Goal: Task Accomplishment & Management: Use online tool/utility

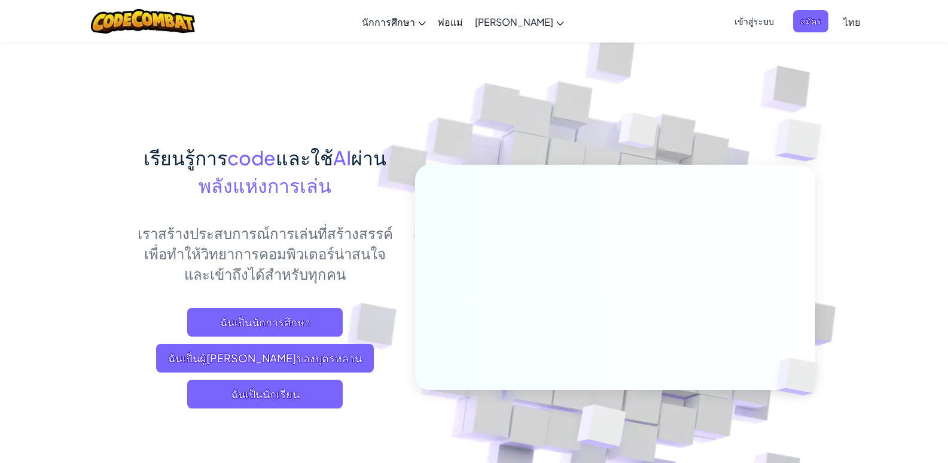
scroll to position [120, 0]
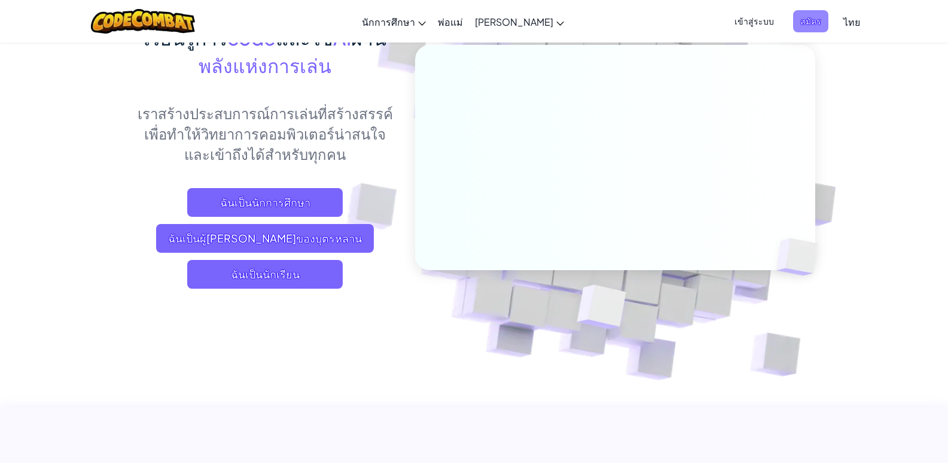
click at [793, 30] on span "สมัคร" at bounding box center [810, 21] width 35 height 22
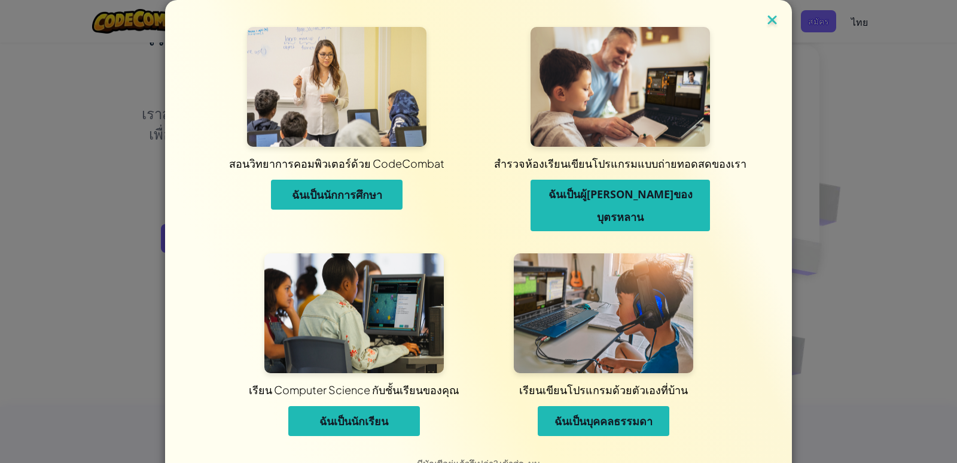
click at [766, 20] on img at bounding box center [773, 21] width 16 height 18
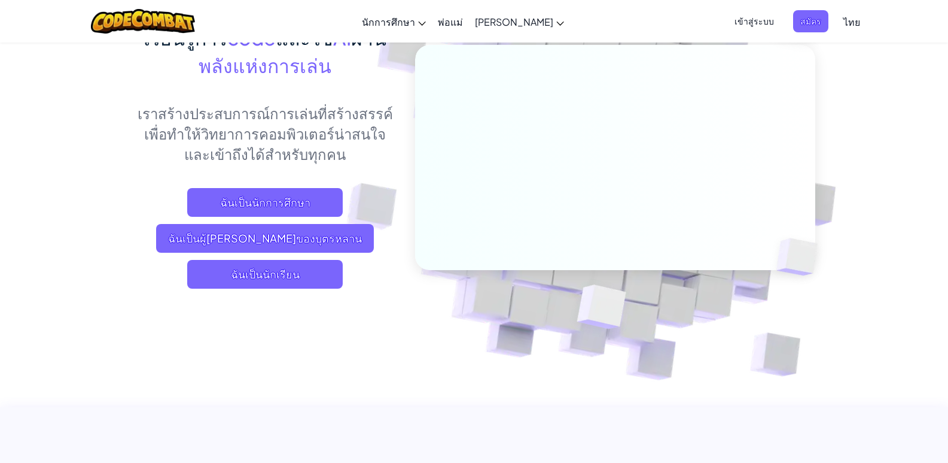
click at [844, 23] on span "ไทย" at bounding box center [852, 22] width 17 height 13
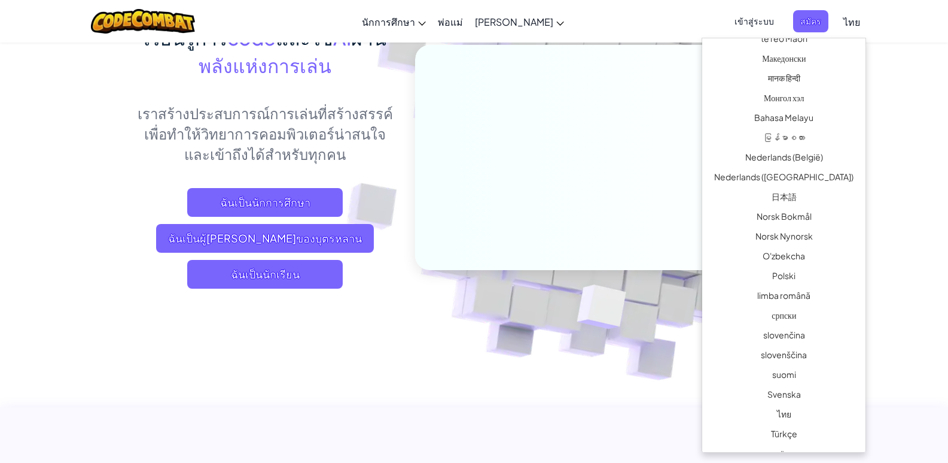
scroll to position [715, 0]
click at [628, 322] on img at bounding box center [600, 308] width 107 height 99
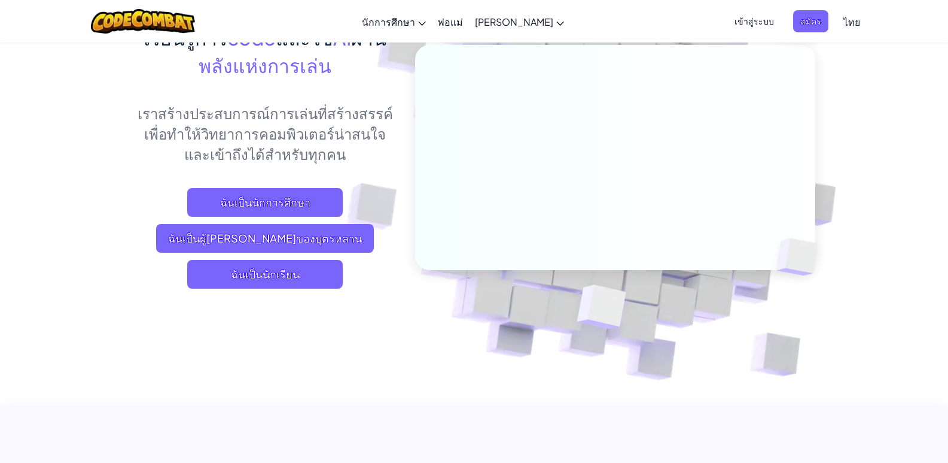
click at [838, 31] on link "ไทย" at bounding box center [852, 21] width 29 height 32
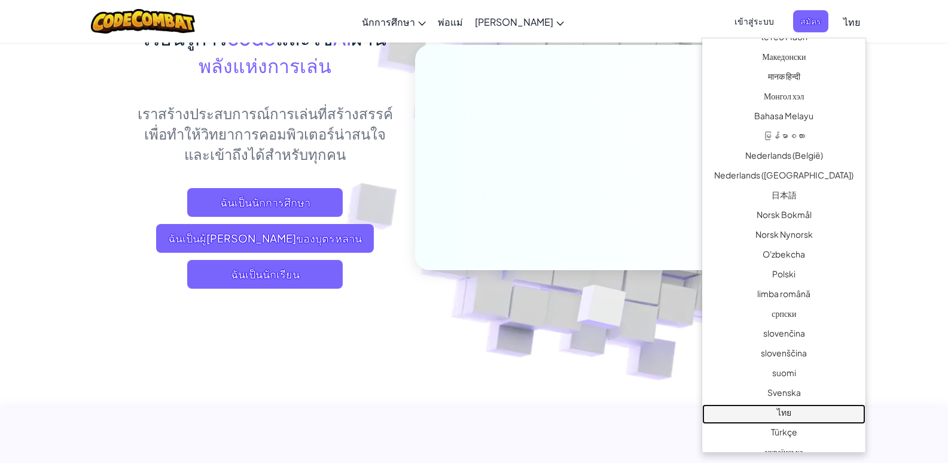
click at [785, 412] on link "ไทย" at bounding box center [783, 414] width 163 height 20
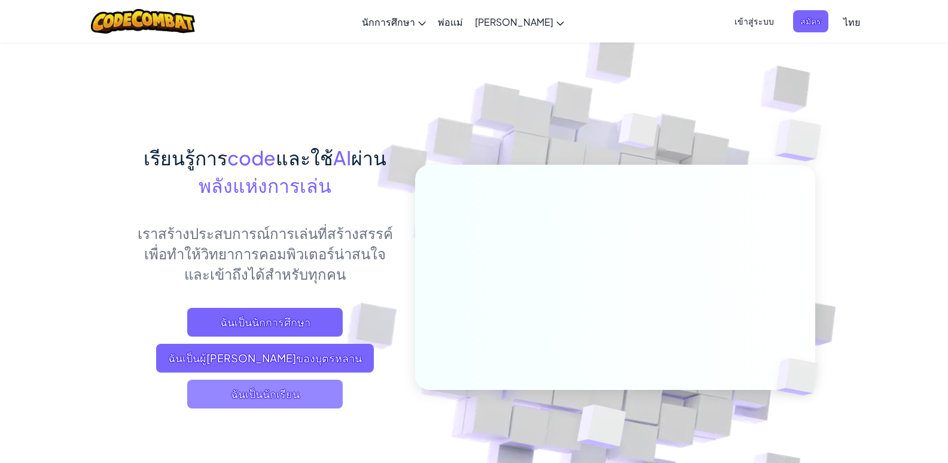
click at [278, 394] on span "ฉันเป็นนักเรียน" at bounding box center [265, 393] width 156 height 29
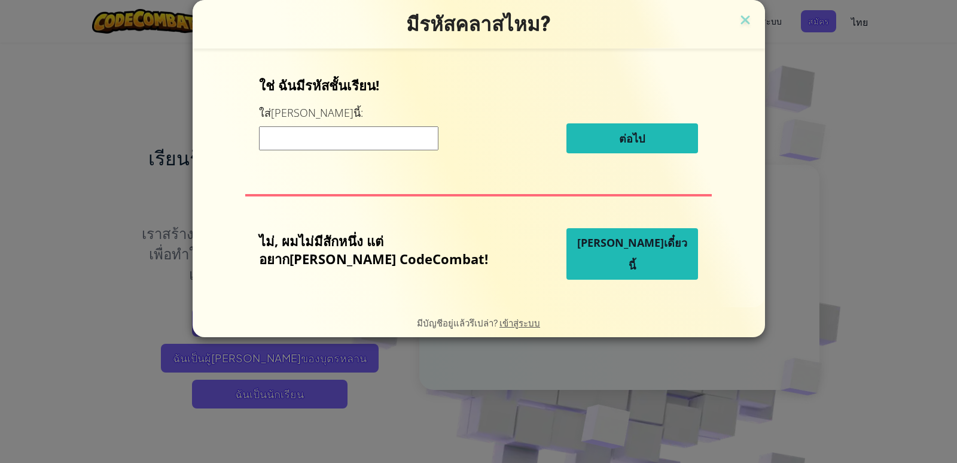
click at [596, 262] on span "[PERSON_NAME]เดี๋ยวนี้" at bounding box center [632, 253] width 110 height 37
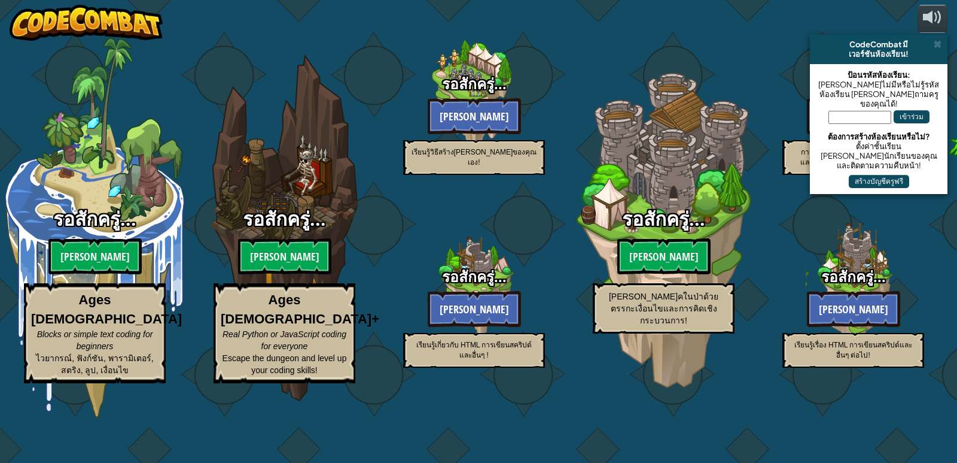
select select "th"
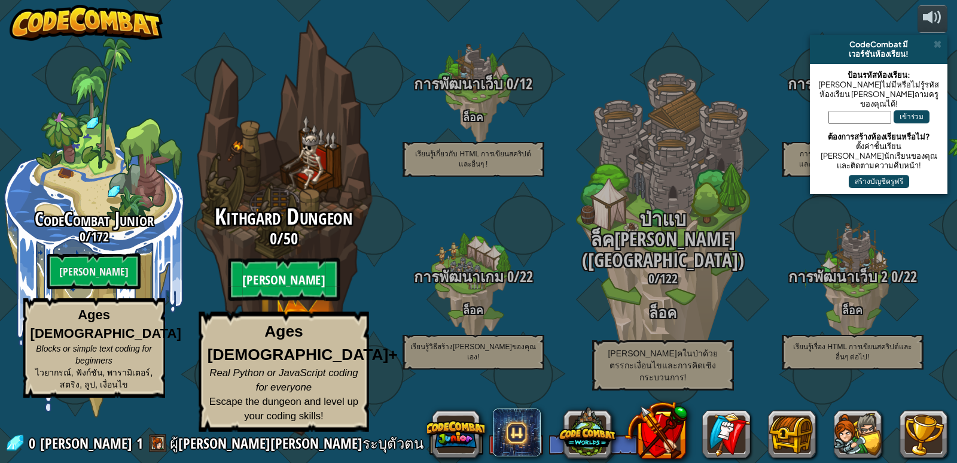
click at [291, 294] on btn "[PERSON_NAME]" at bounding box center [283, 279] width 112 height 43
select select "th"
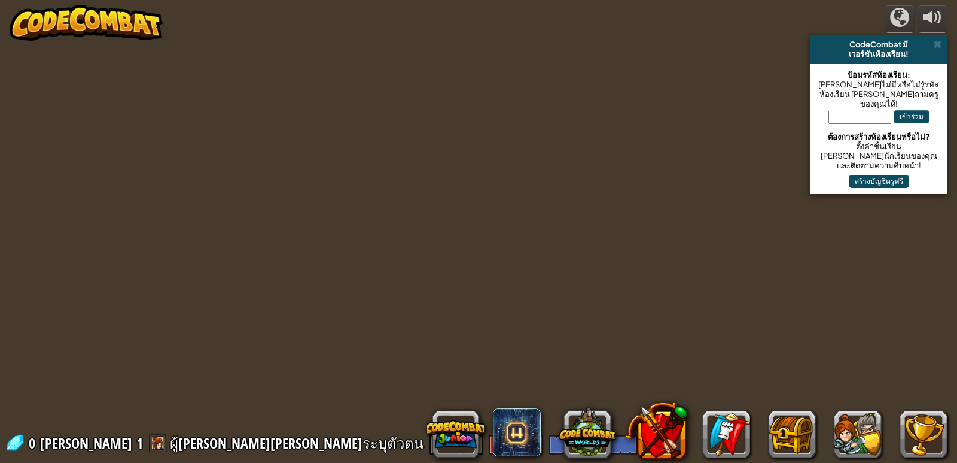
select select "th"
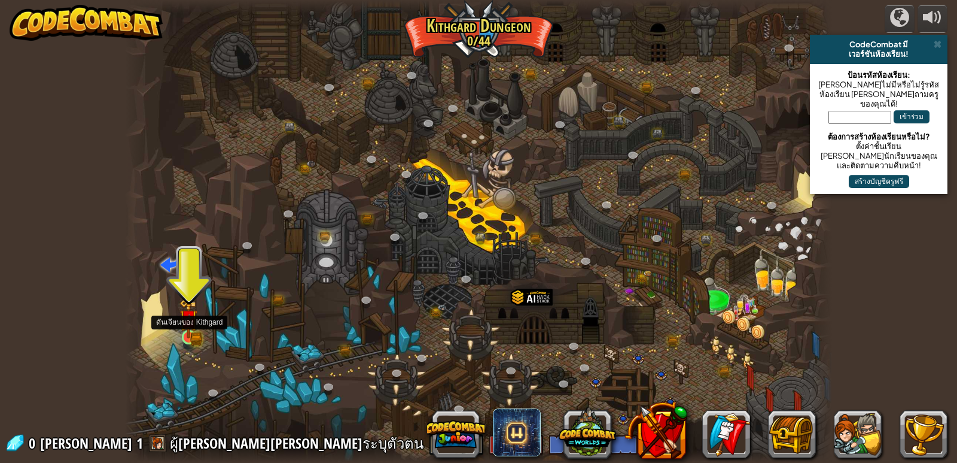
click at [187, 315] on img at bounding box center [188, 318] width 18 height 39
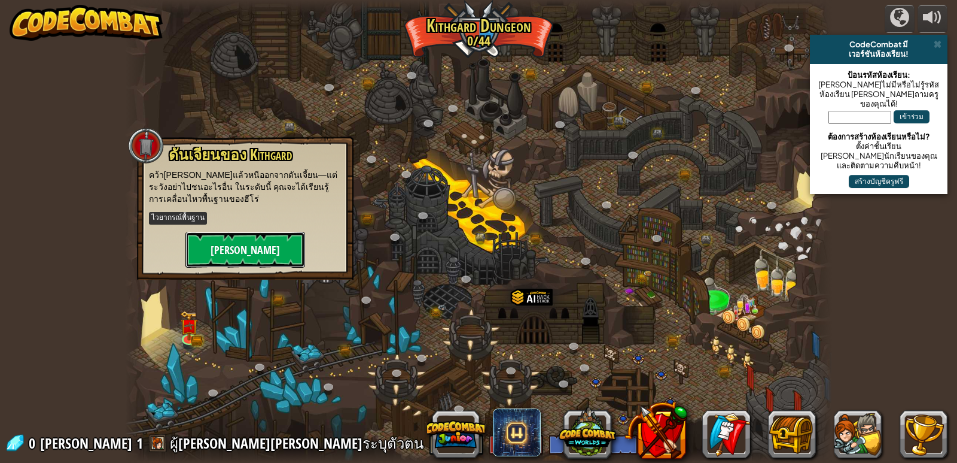
click at [215, 241] on button "[PERSON_NAME]" at bounding box center [245, 250] width 120 height 36
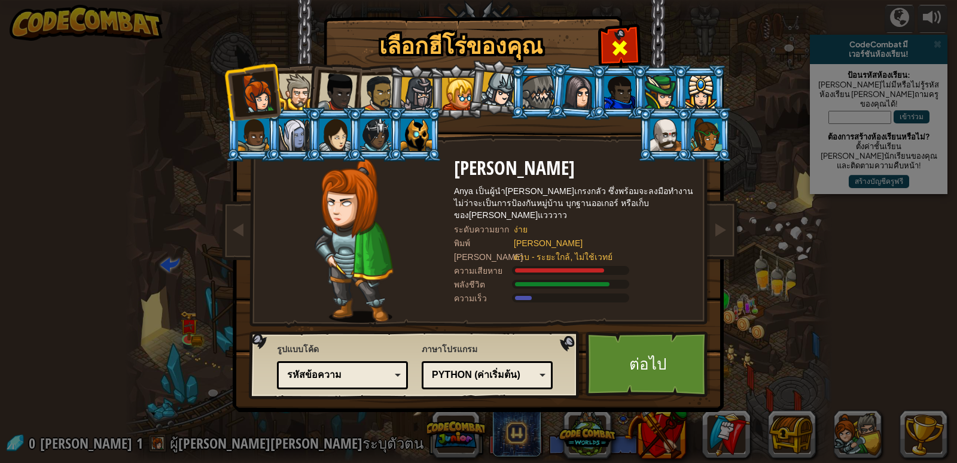
click at [626, 46] on span at bounding box center [619, 47] width 19 height 19
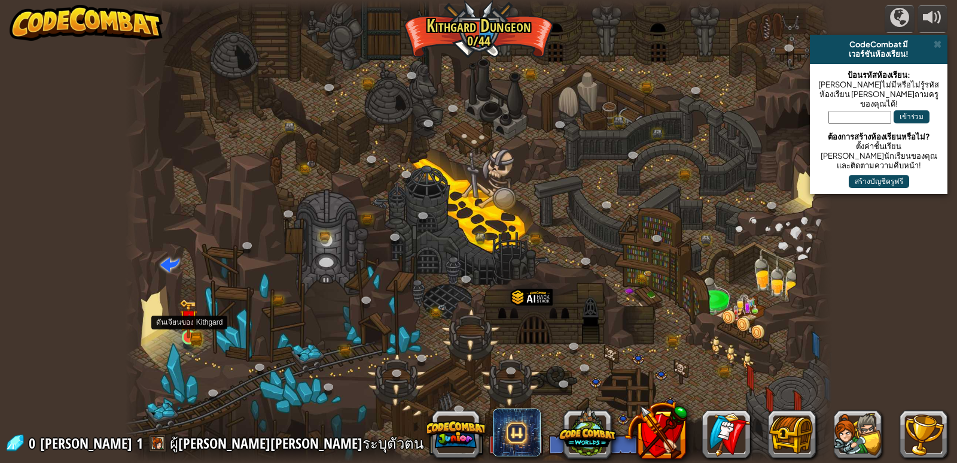
click at [187, 324] on img at bounding box center [189, 319] width 11 height 11
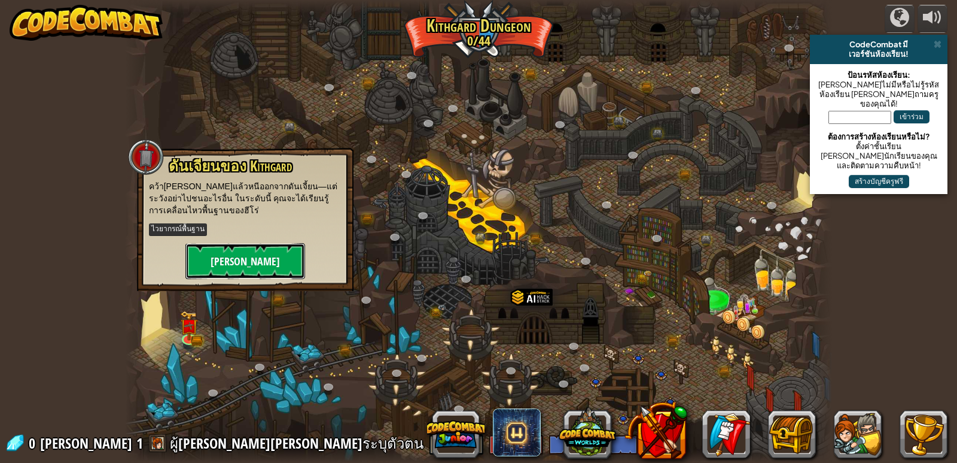
click at [239, 259] on button "[PERSON_NAME]" at bounding box center [245, 261] width 120 height 36
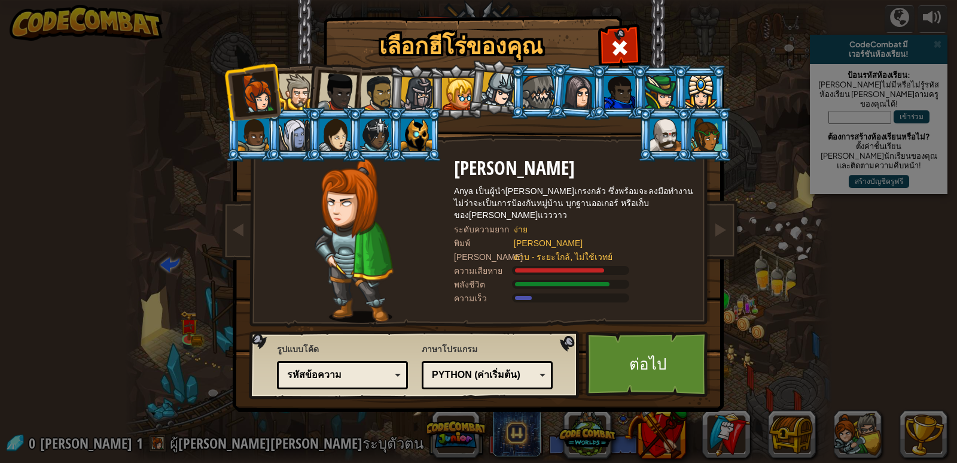
click at [612, 41] on div at bounding box center [620, 47] width 38 height 38
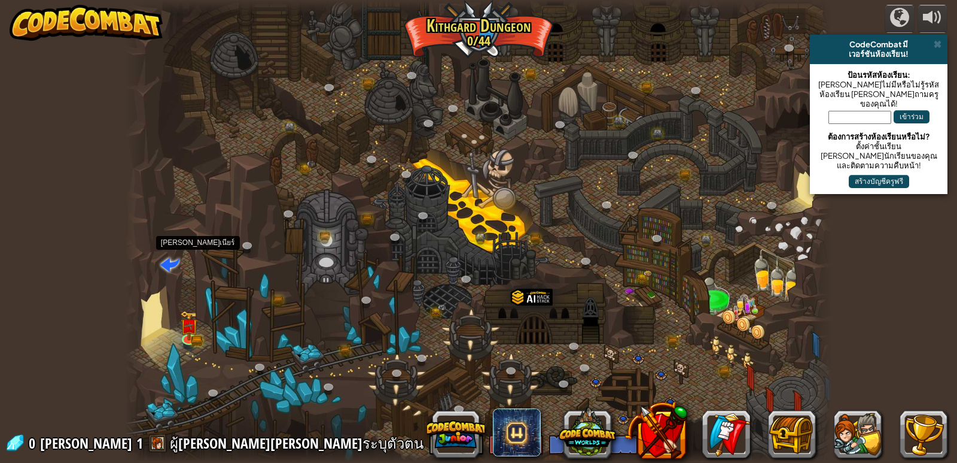
click at [167, 260] on span at bounding box center [169, 263] width 19 height 19
select select "th"
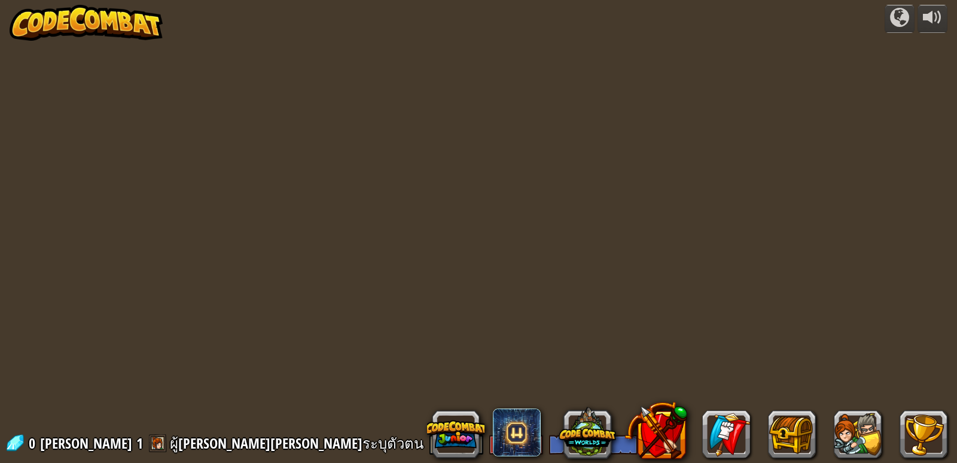
select select "th"
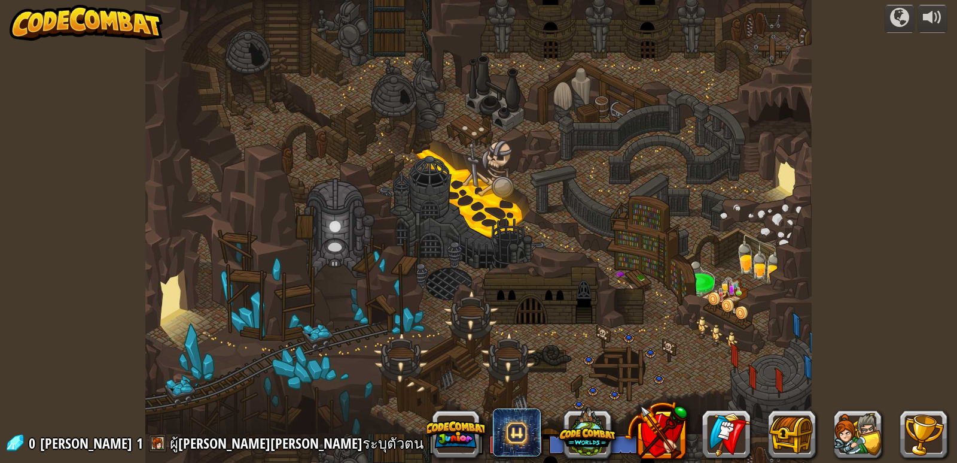
select select "th"
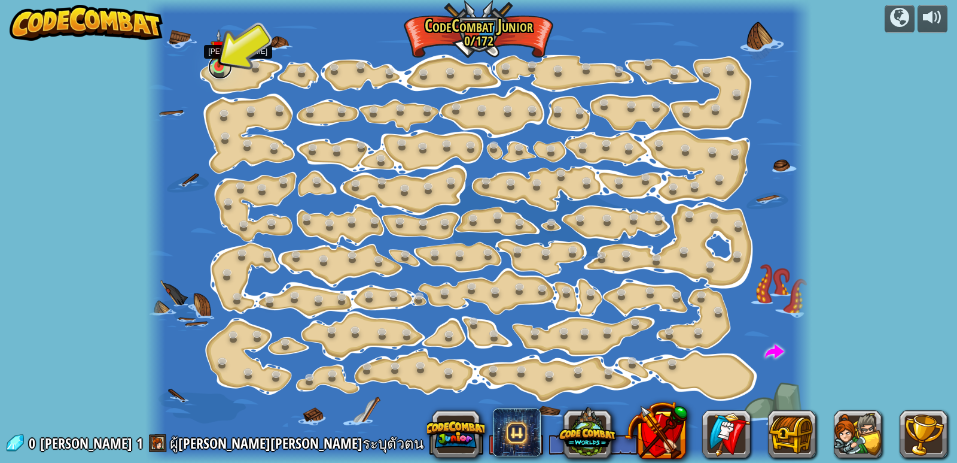
click at [214, 69] on link at bounding box center [220, 67] width 24 height 24
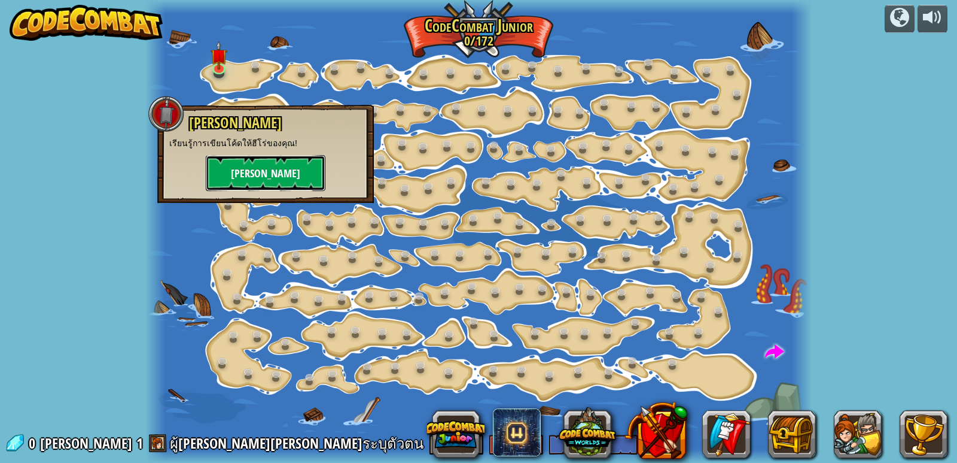
click at [225, 171] on button "[PERSON_NAME]" at bounding box center [266, 173] width 120 height 36
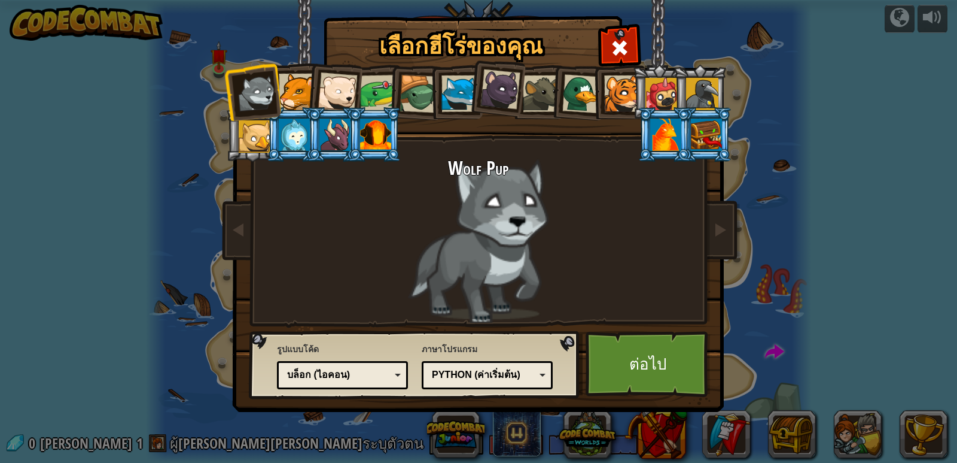
click at [363, 369] on div "บล็อก (ไอคอน)" at bounding box center [339, 375] width 104 height 14
click at [674, 361] on link "ต่อไป" at bounding box center [648, 364] width 125 height 66
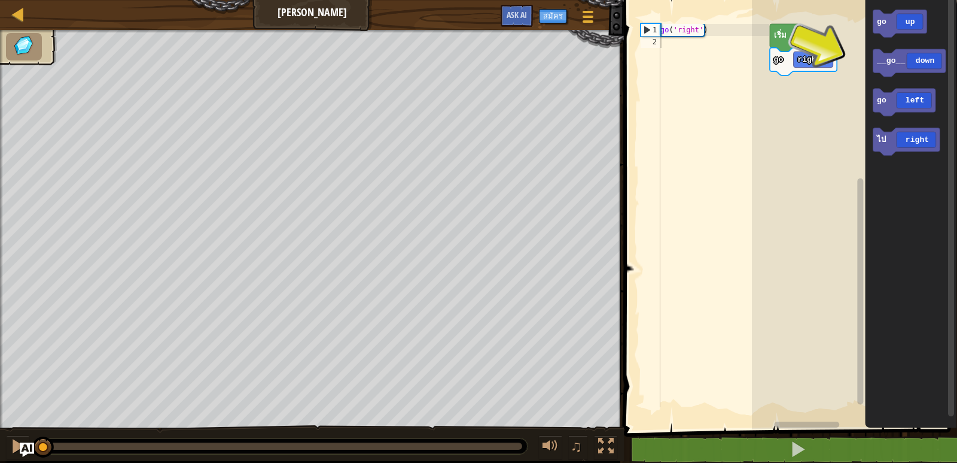
type textarea "go('right')"
click at [720, 31] on div "go ( 'right' )" at bounding box center [713, 227] width 111 height 407
click at [664, 43] on div "go ( 'right' )" at bounding box center [713, 227] width 111 height 407
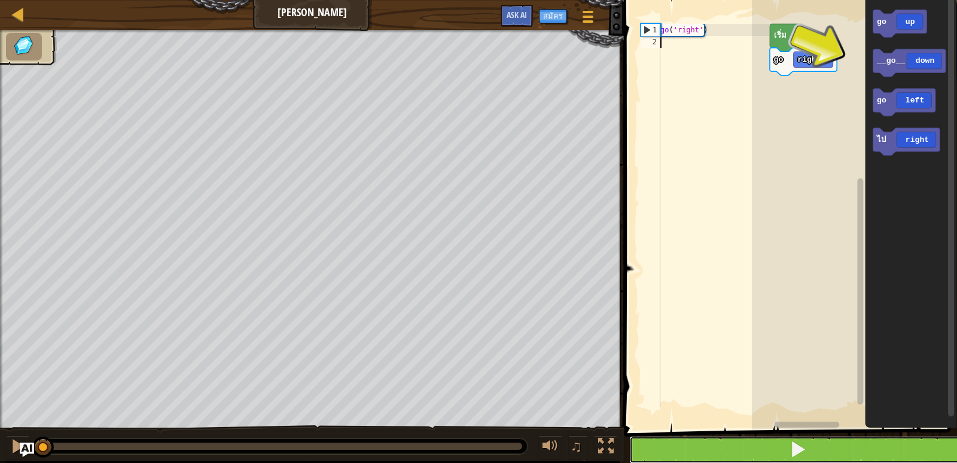
click at [793, 449] on span at bounding box center [798, 448] width 17 height 17
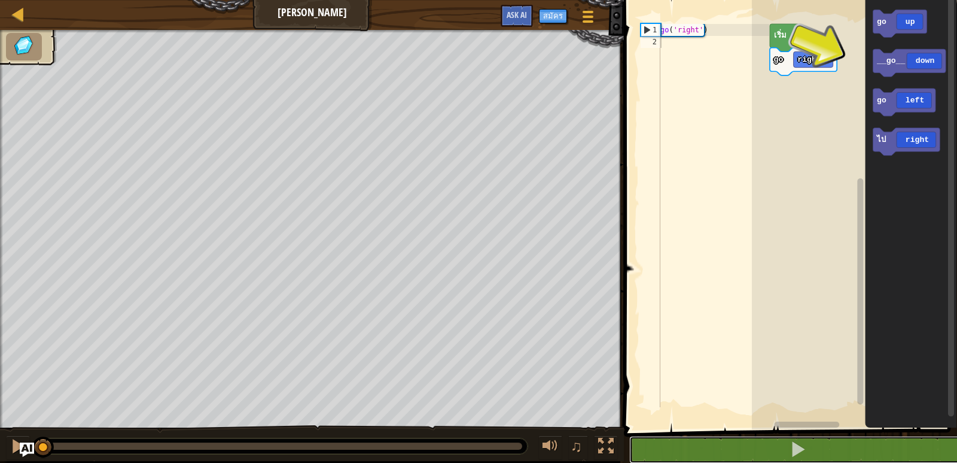
drag, startPoint x: 147, startPoint y: 446, endPoint x: 36, endPoint y: 431, distance: 111.0
click at [36, 431] on div "♫" at bounding box center [312, 443] width 624 height 36
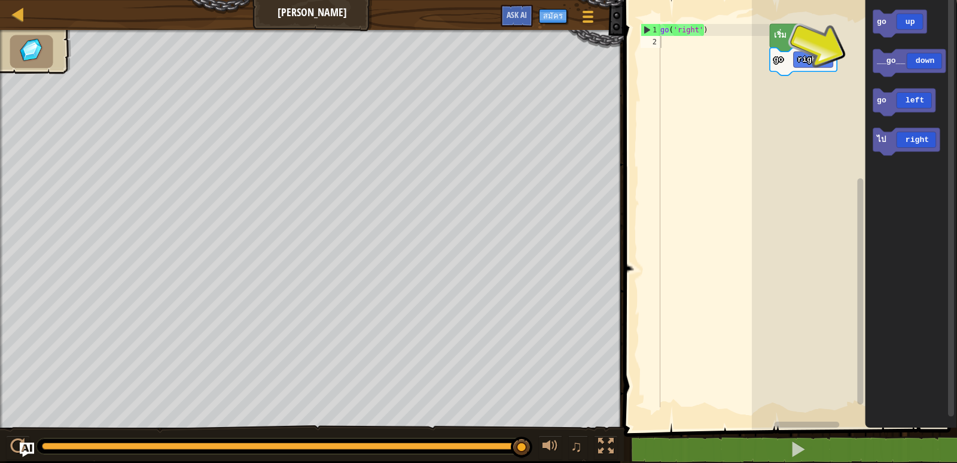
click at [667, 47] on div "go ( 'right' )" at bounding box center [713, 227] width 111 height 407
type textarea "g"
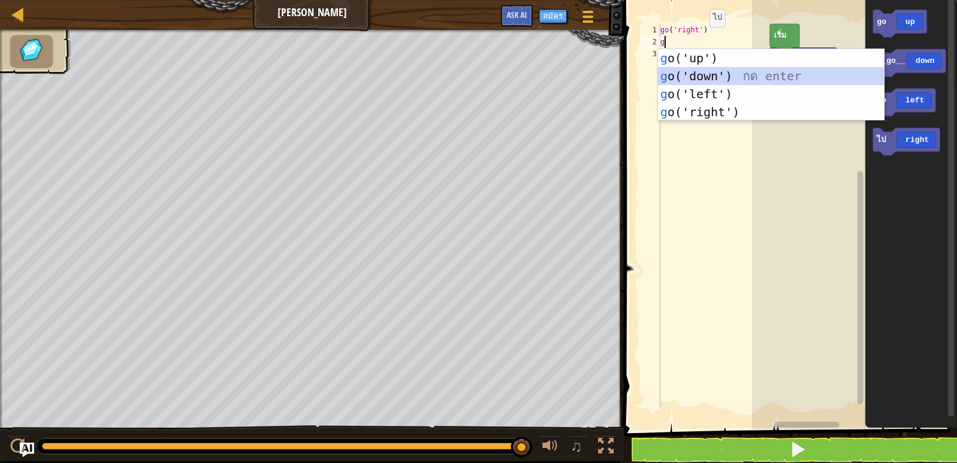
click at [693, 69] on div "g o('up') กด enter g o('down') กด enter g o('left') กด enter g o('right') กด en…" at bounding box center [771, 103] width 226 height 108
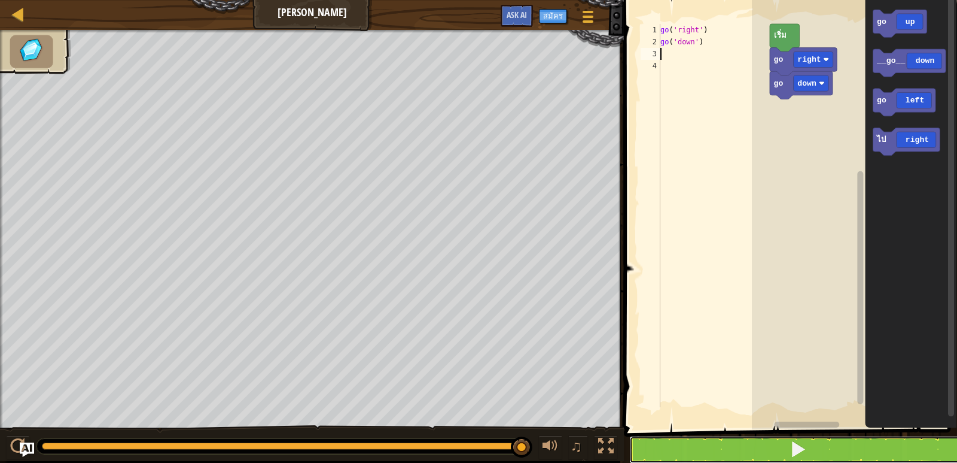
click at [786, 450] on button at bounding box center [797, 450] width 337 height 28
click at [720, 456] on button at bounding box center [797, 450] width 337 height 28
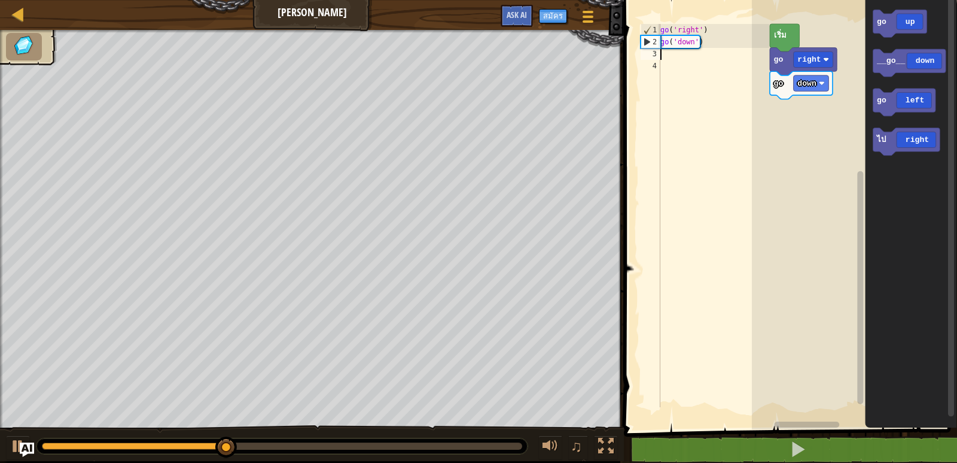
click at [662, 57] on div "go ( 'right' ) go ( 'down' )" at bounding box center [713, 227] width 111 height 407
type textarea "g"
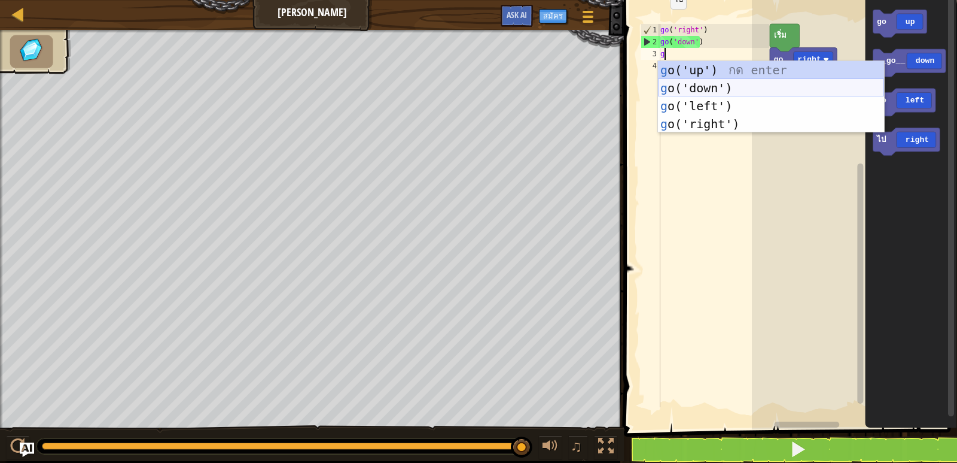
click at [692, 100] on div "g o('up') กด enter g o('down') กด enter g o('left') กด enter g o('right') กด en…" at bounding box center [771, 115] width 226 height 108
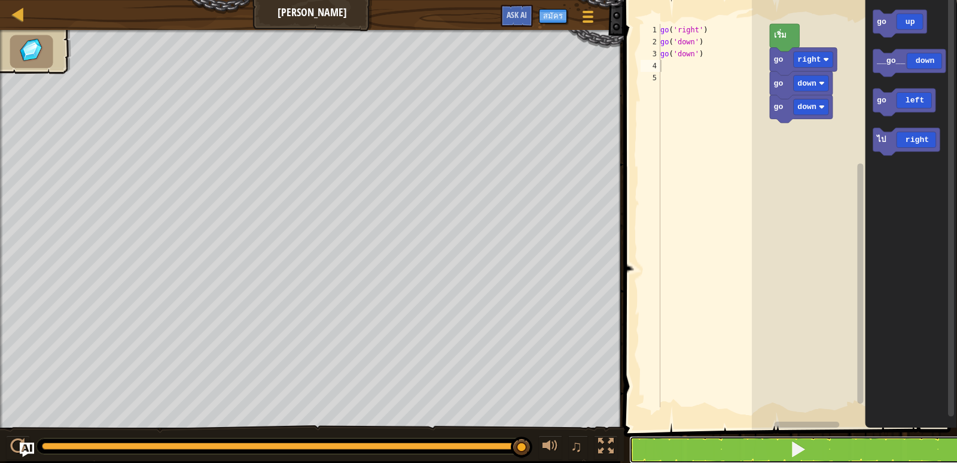
click at [708, 446] on button at bounding box center [797, 450] width 337 height 28
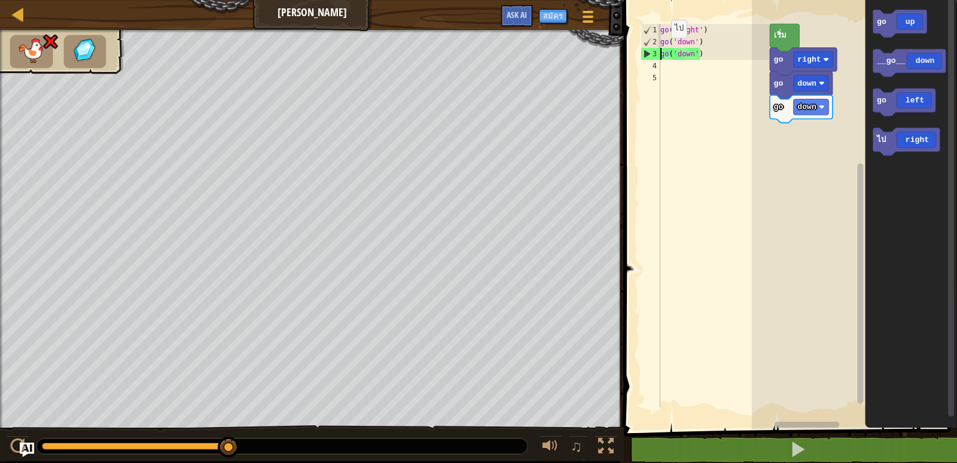
click at [661, 56] on div "go ( 'right' ) go ( 'down' ) go ( 'down' )" at bounding box center [713, 227] width 111 height 407
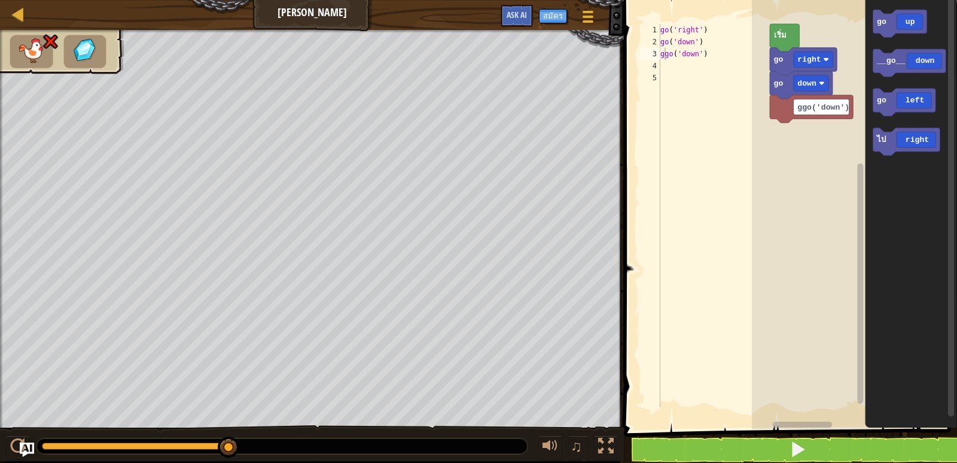
click at [753, 307] on rect "พื้นที่ทำงาน Blockly" at bounding box center [854, 211] width 205 height 435
click at [661, 51] on div "go ( 'right' ) go ( 'down' ) ggo ( 'down' )" at bounding box center [713, 227] width 111 height 407
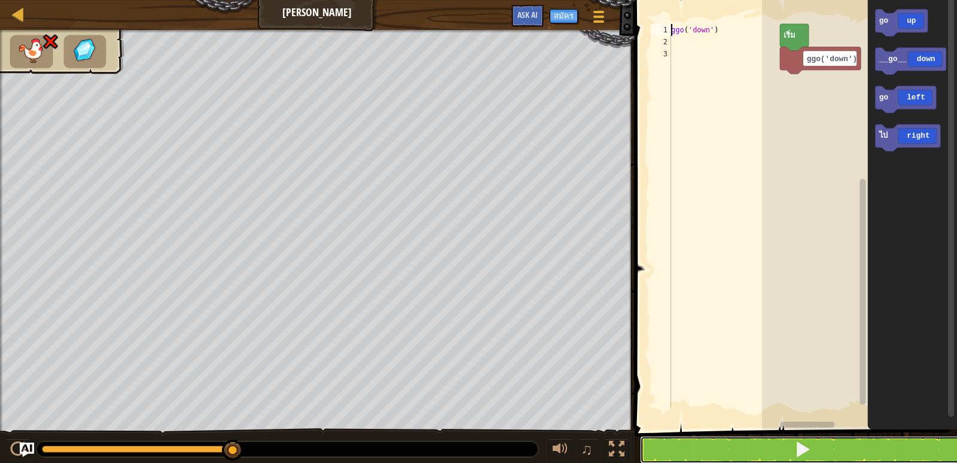
click at [776, 447] on button at bounding box center [803, 450] width 326 height 28
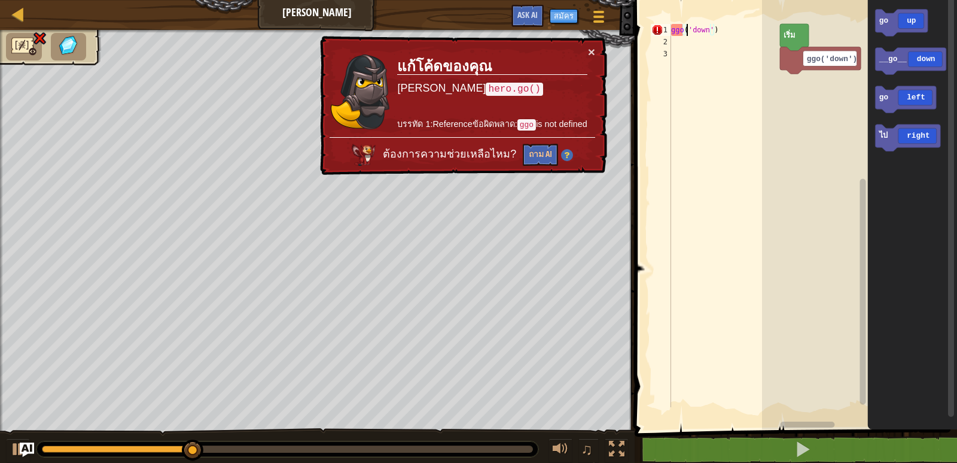
click at [684, 34] on div "ggo ( 'down' )" at bounding box center [725, 227] width 112 height 407
click at [710, 34] on div "ggo ( 'down' )" at bounding box center [725, 227] width 112 height 407
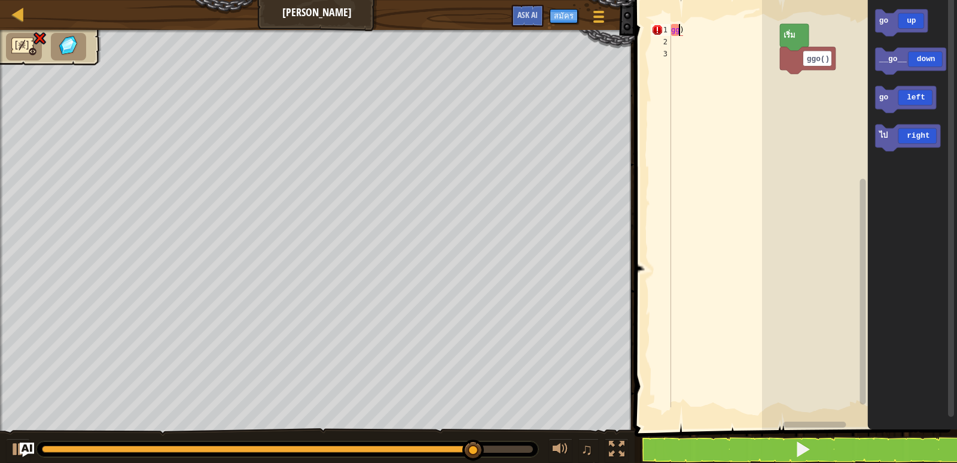
scroll to position [5, 0]
type textarea ")"
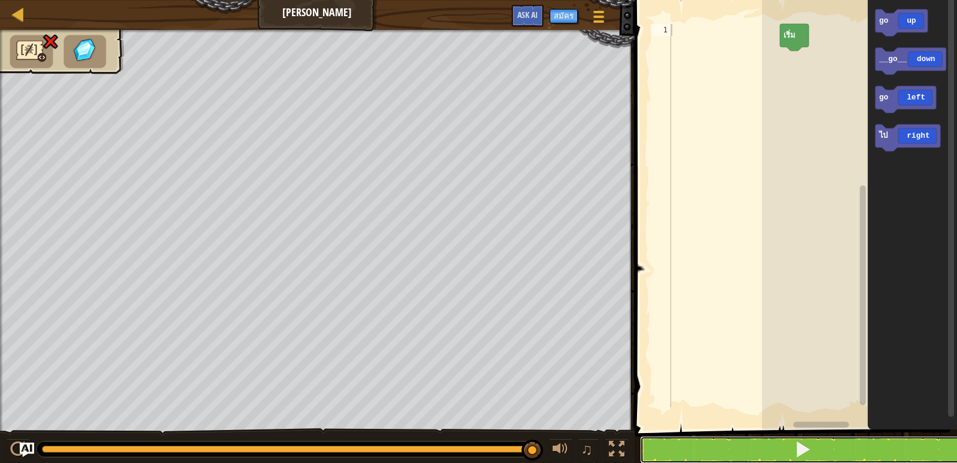
click at [805, 457] on span at bounding box center [803, 448] width 17 height 17
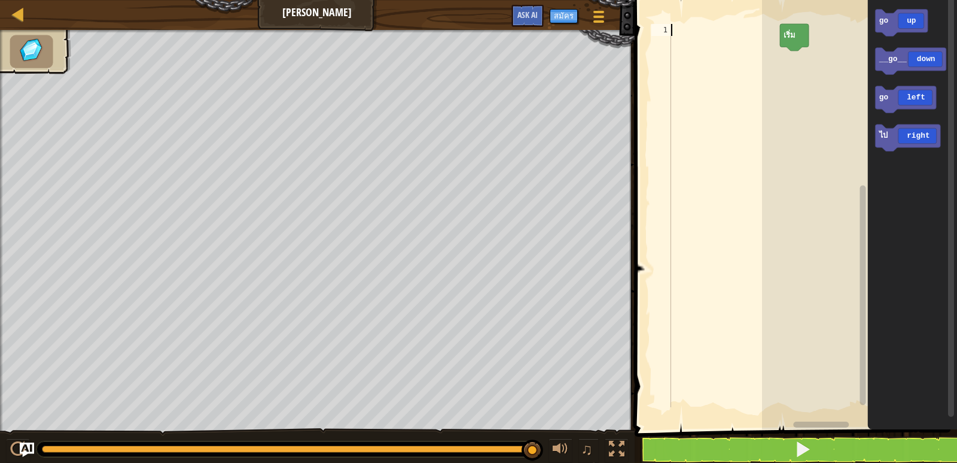
click at [672, 25] on div at bounding box center [725, 227] width 112 height 407
type textarea "g"
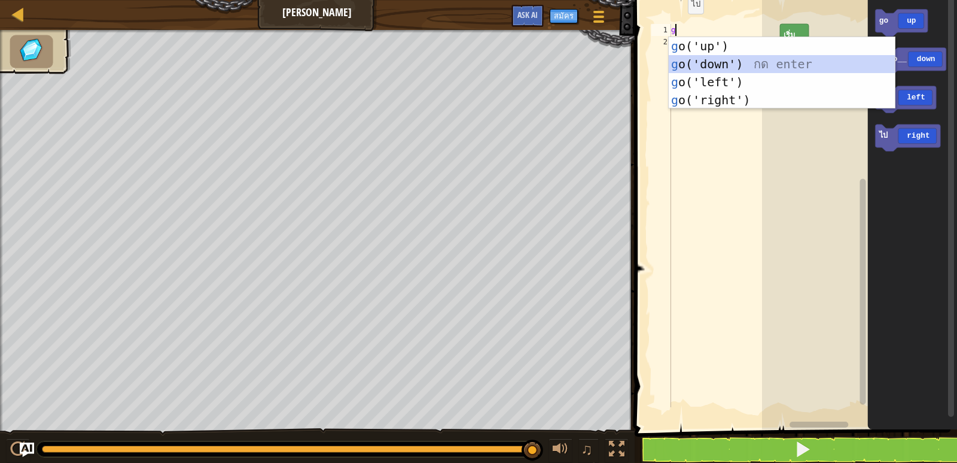
click at [708, 63] on div "g o('up') กด enter g o('down') กด enter g o('left') กด enter g o('right') กด en…" at bounding box center [782, 91] width 226 height 108
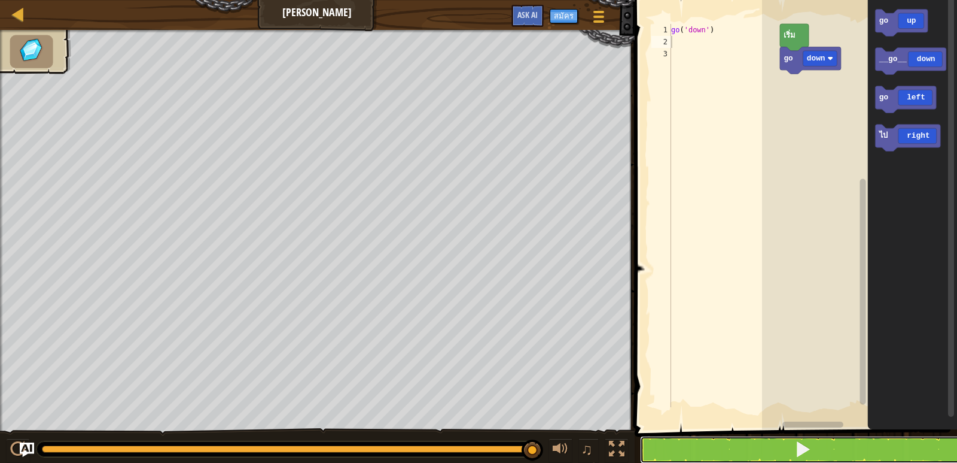
click at [755, 449] on button at bounding box center [803, 450] width 326 height 28
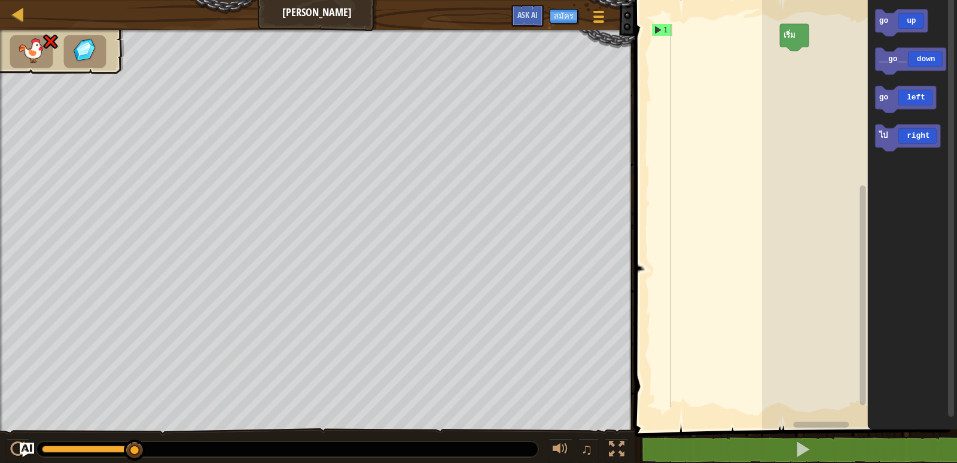
click at [670, 31] on div "1" at bounding box center [661, 30] width 19 height 12
type textarea "g"
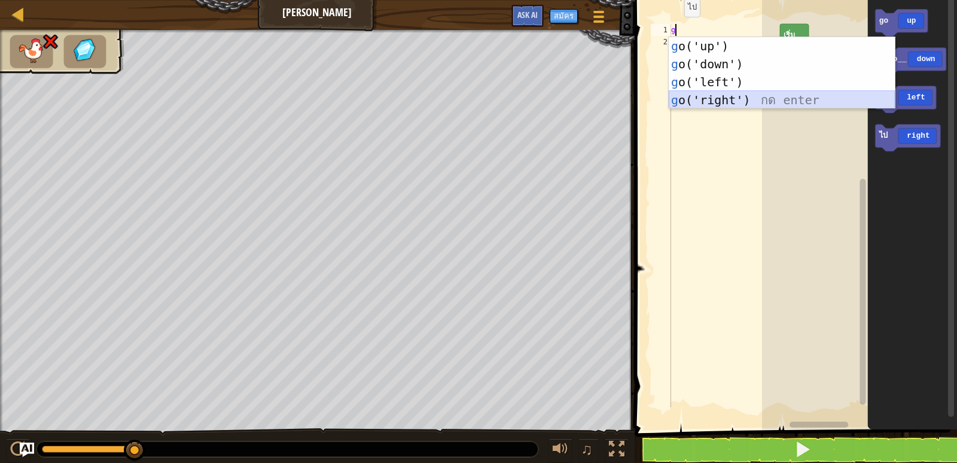
click at [707, 97] on div "g o('up') กด enter g o('down') กด enter g o('left') กด enter g o('right') กด en…" at bounding box center [782, 91] width 226 height 108
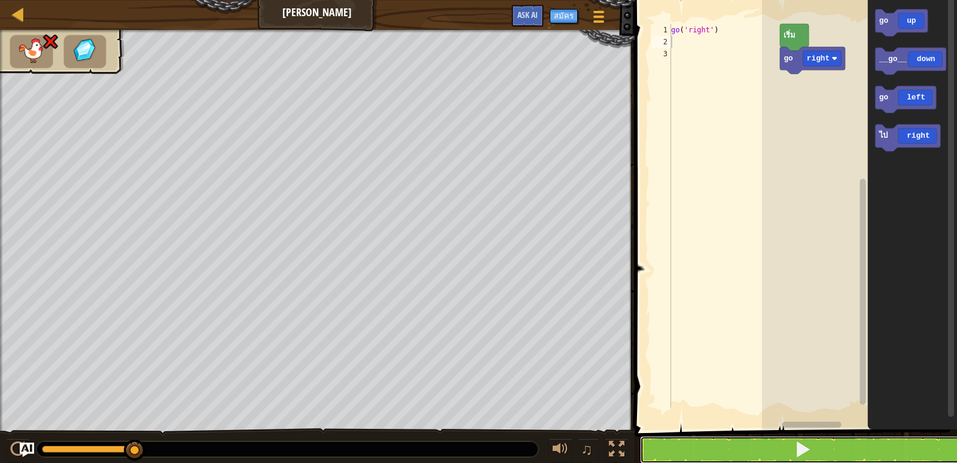
click at [708, 450] on button at bounding box center [803, 450] width 326 height 28
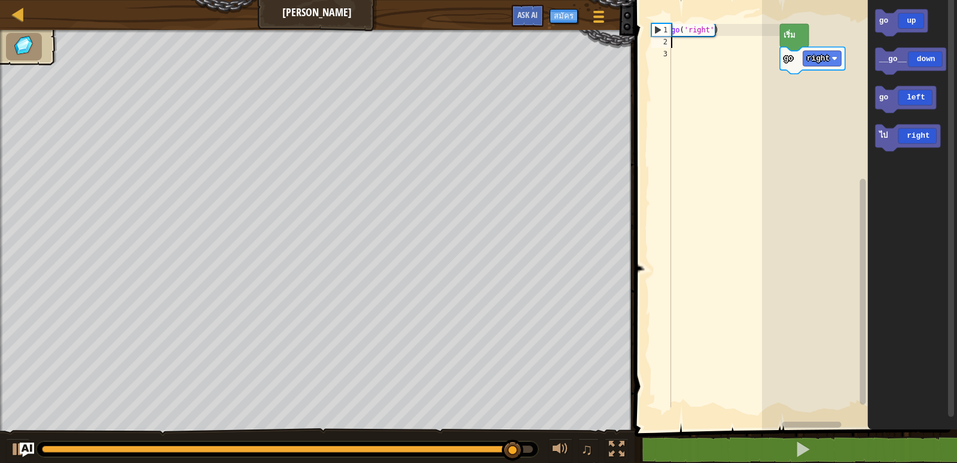
click at [670, 46] on div "2" at bounding box center [662, 42] width 20 height 12
type textarea "g"
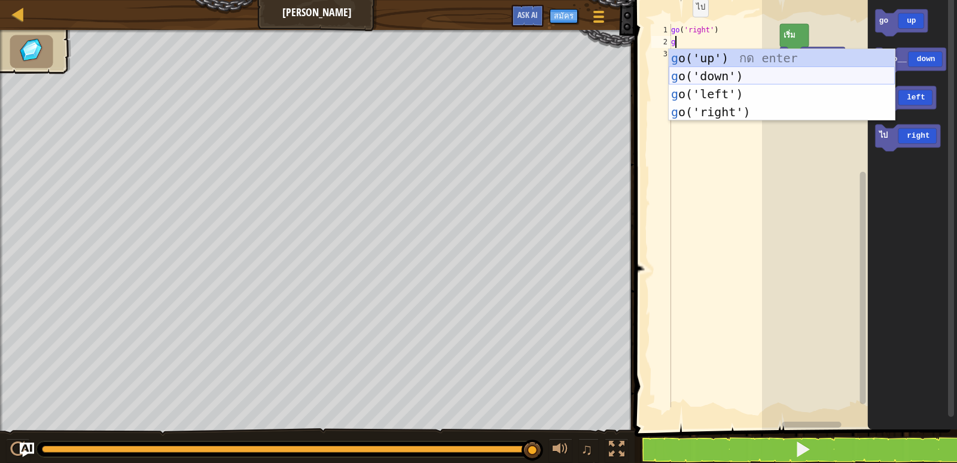
click at [683, 80] on div "g o('up') กด enter g o('down') กด enter g o('left') กด enter g o('right') กด en…" at bounding box center [782, 103] width 226 height 108
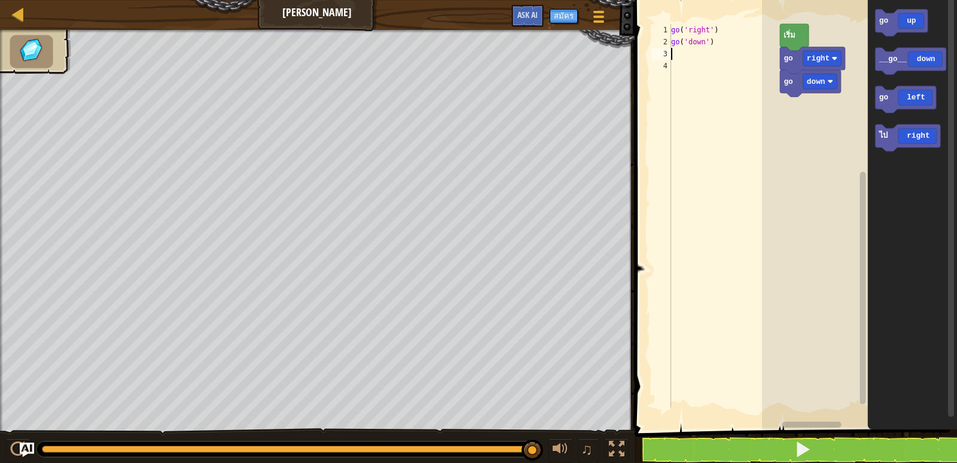
type textarea "g"
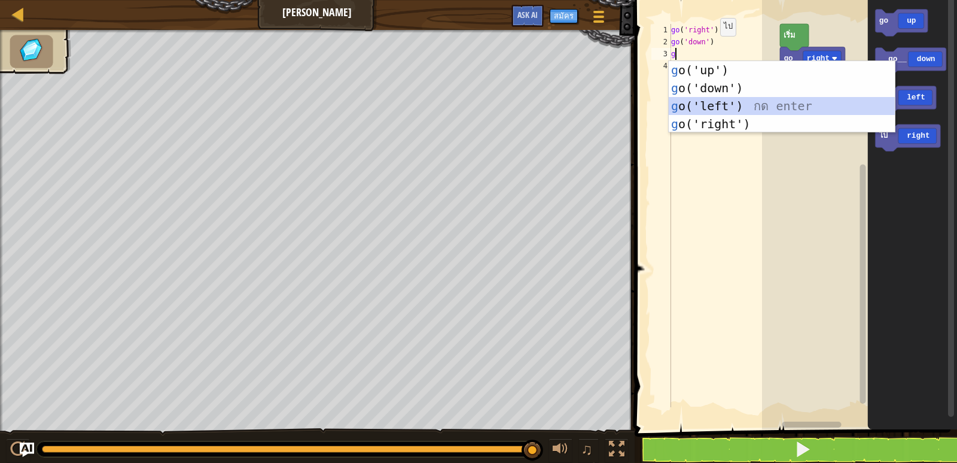
click at [701, 109] on div "g o('up') กด enter g o('down') กด enter g o('left') กด enter g o('right') กด en…" at bounding box center [782, 115] width 226 height 108
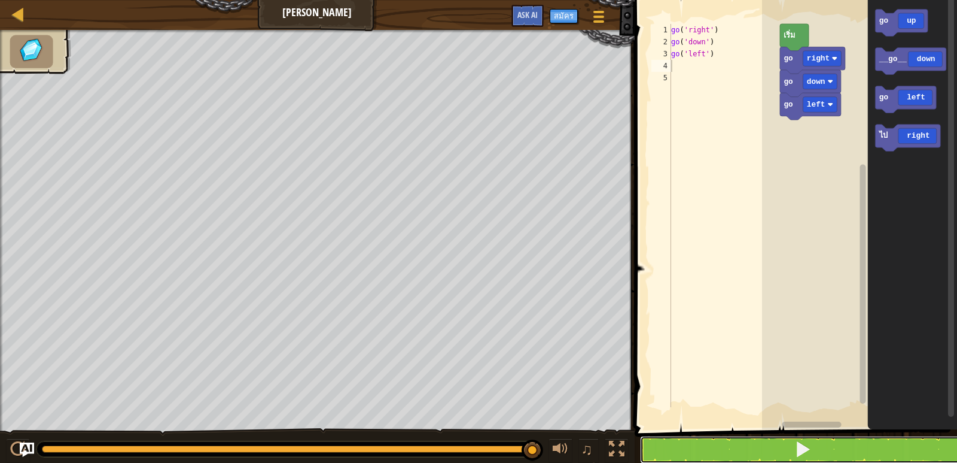
click at [723, 460] on button at bounding box center [803, 450] width 326 height 28
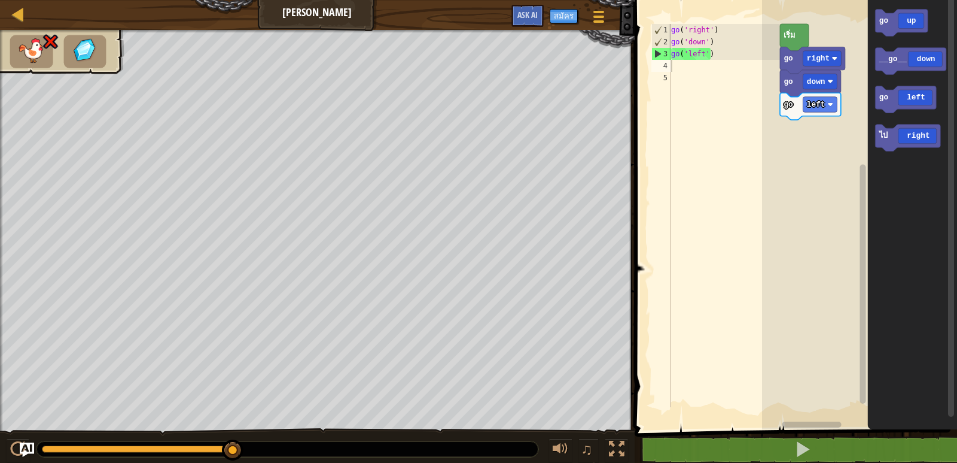
click at [715, 55] on div "go ( 'right' ) go ( 'down' ) go ( 'left' )" at bounding box center [725, 227] width 112 height 407
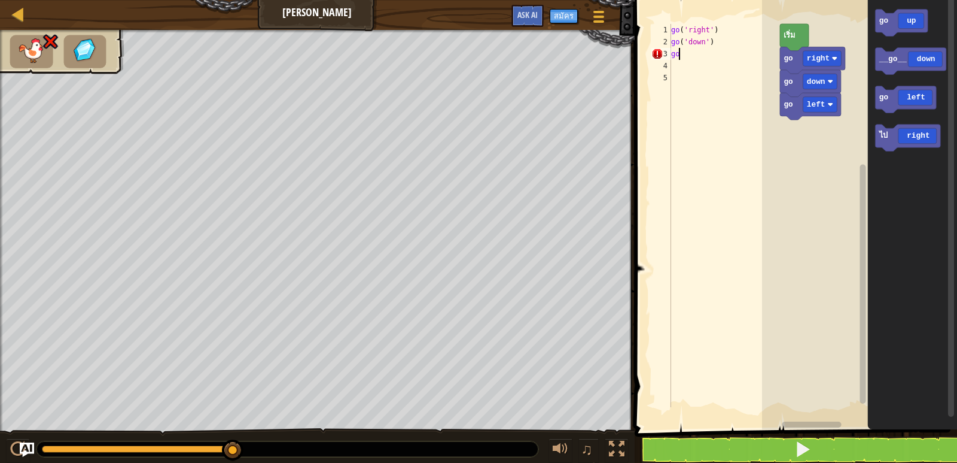
type textarea "g"
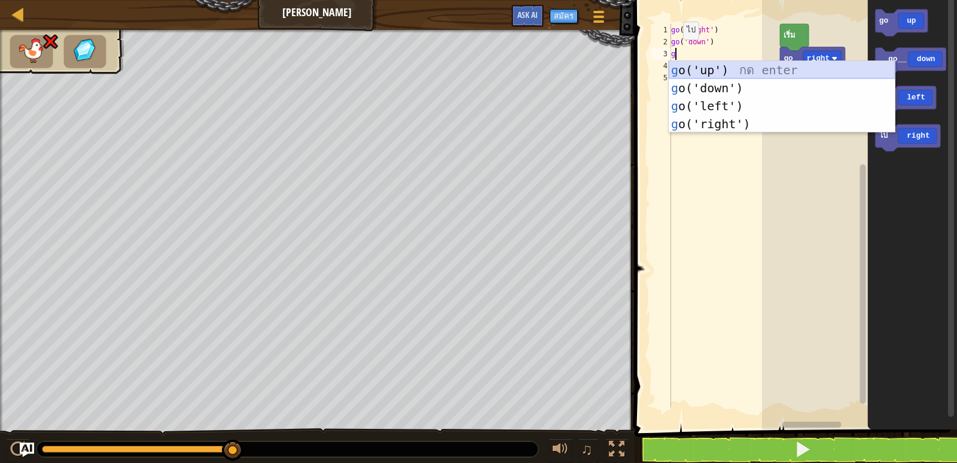
click at [724, 73] on div "g o('up') กด enter g o('down') กด enter g o('left') กด enter g o('right') กด en…" at bounding box center [782, 115] width 226 height 108
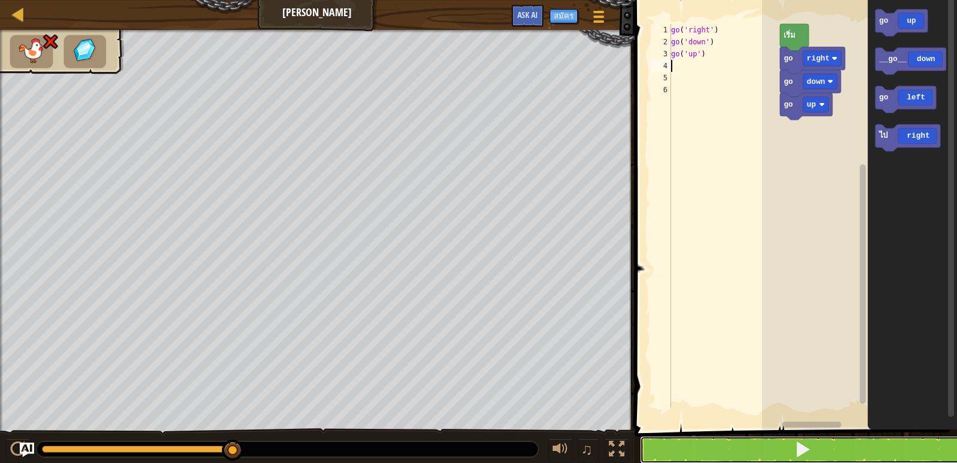
click at [702, 443] on button at bounding box center [803, 450] width 326 height 28
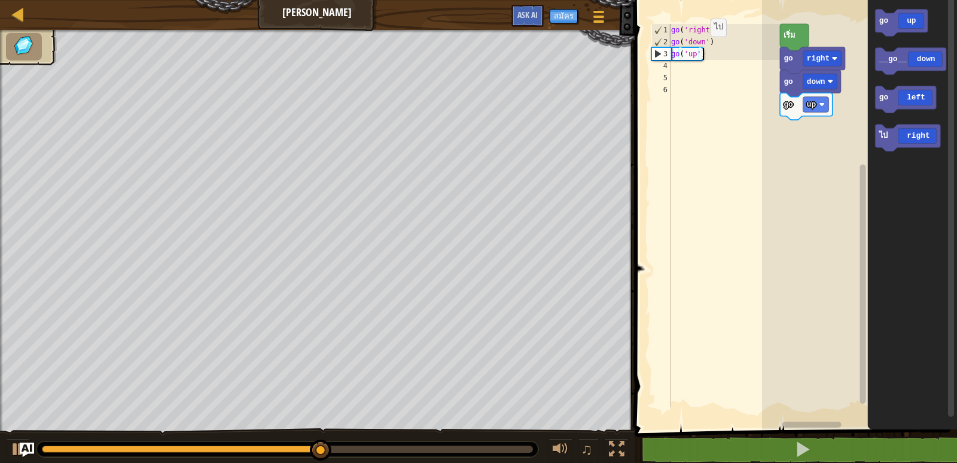
click at [701, 54] on div "go ( 'right' ) go ( 'down' ) go ( 'up' )" at bounding box center [725, 227] width 112 height 407
click at [704, 54] on div "go ( 'right' ) go ( 'down' ) go ( 'up' )" at bounding box center [725, 215] width 112 height 383
click at [710, 53] on div "go ( 'right' ) go ( 'down' ) go ( 'up' )" at bounding box center [725, 227] width 112 height 407
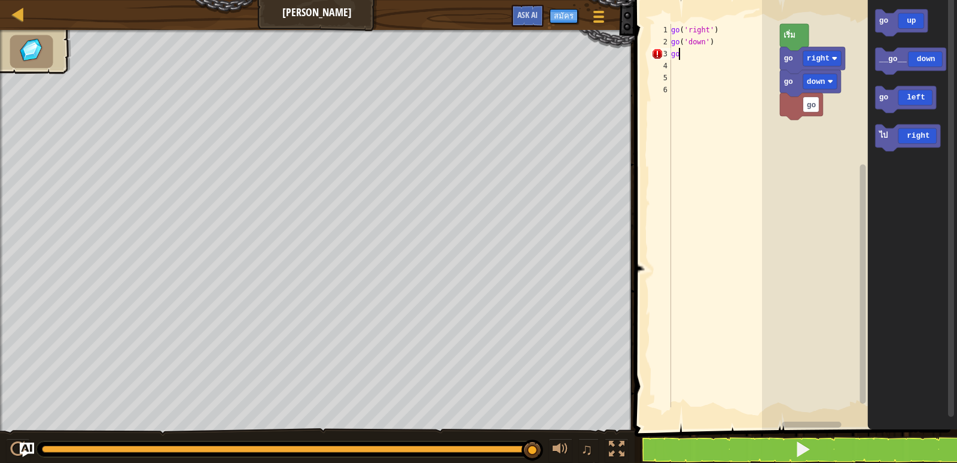
type textarea "g"
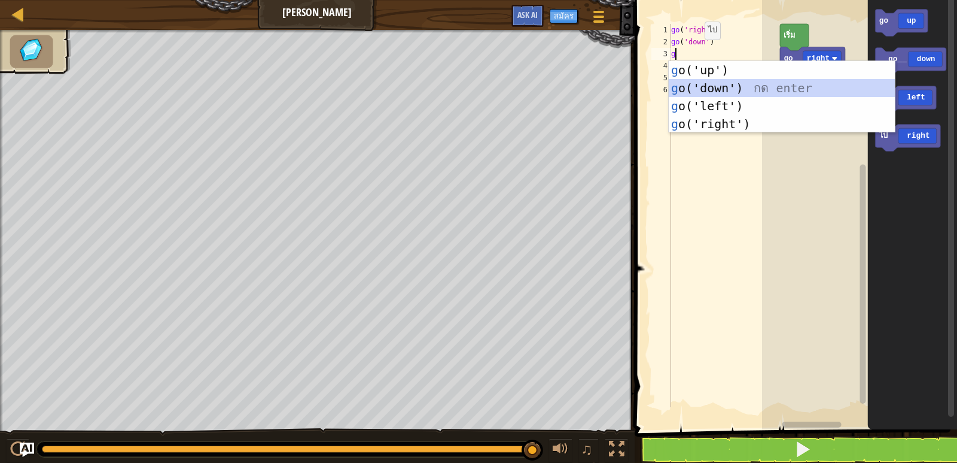
click at [700, 84] on div "g o('up') กด enter g o('down') กด enter g o('left') กด enter g o('right') กด en…" at bounding box center [782, 115] width 226 height 108
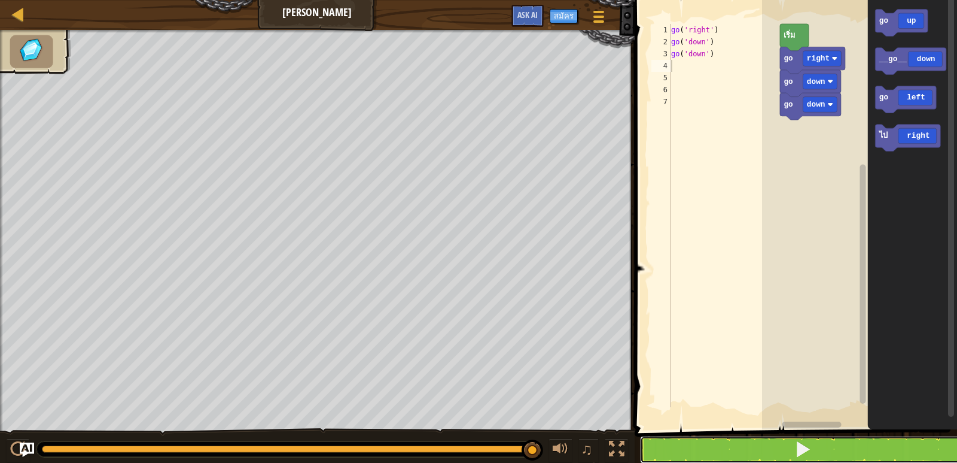
click at [725, 454] on button at bounding box center [803, 450] width 326 height 28
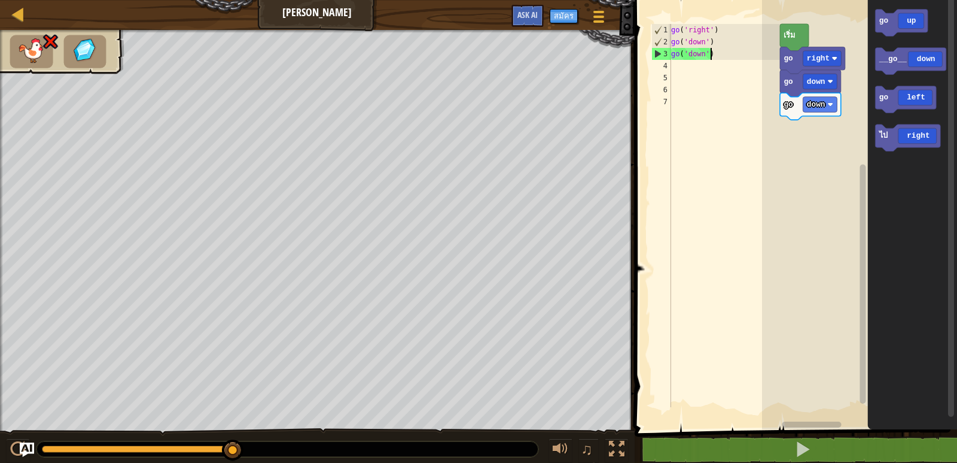
click at [715, 54] on div "go ( 'right' ) go ( 'down' ) go ( 'down' )" at bounding box center [725, 227] width 112 height 407
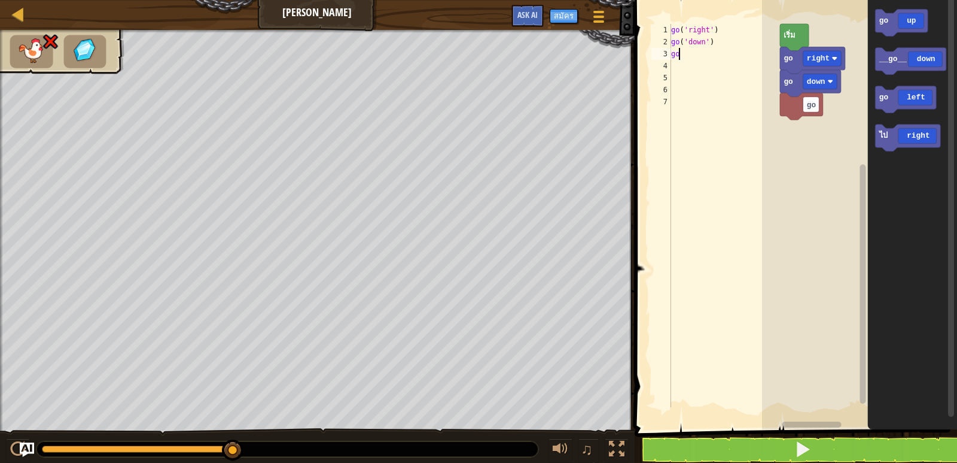
type textarea "g"
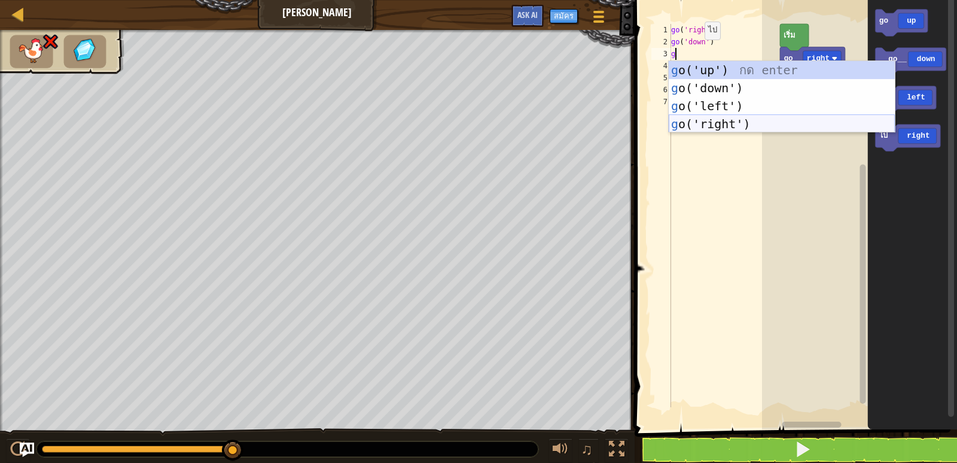
click at [705, 126] on div "g o('up') กด enter g o('down') กด enter g o('left') กด enter g o('right') กด en…" at bounding box center [782, 115] width 226 height 108
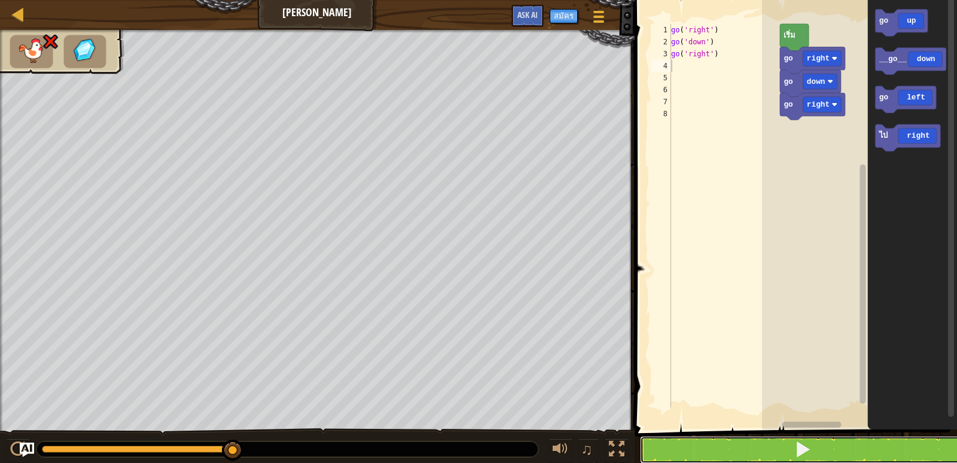
click at [654, 451] on button at bounding box center [803, 450] width 326 height 28
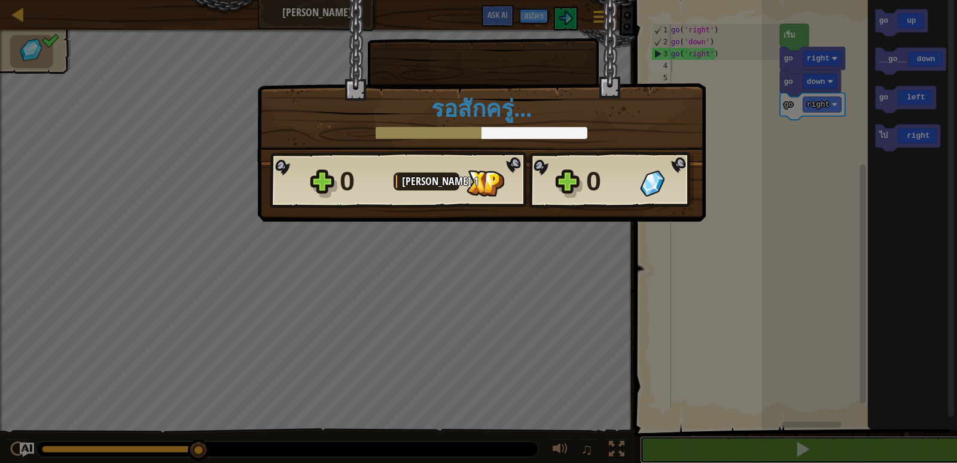
scroll to position [1, 0]
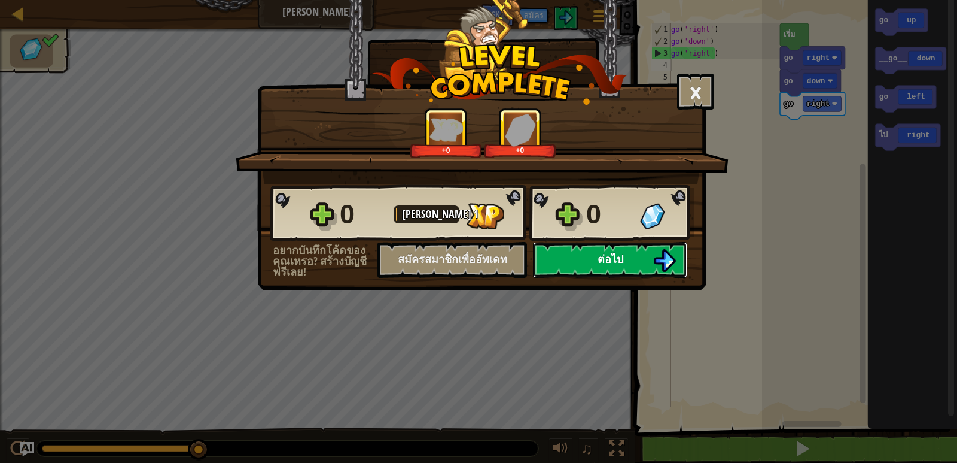
click at [596, 255] on button "ต่อไป" at bounding box center [610, 260] width 154 height 36
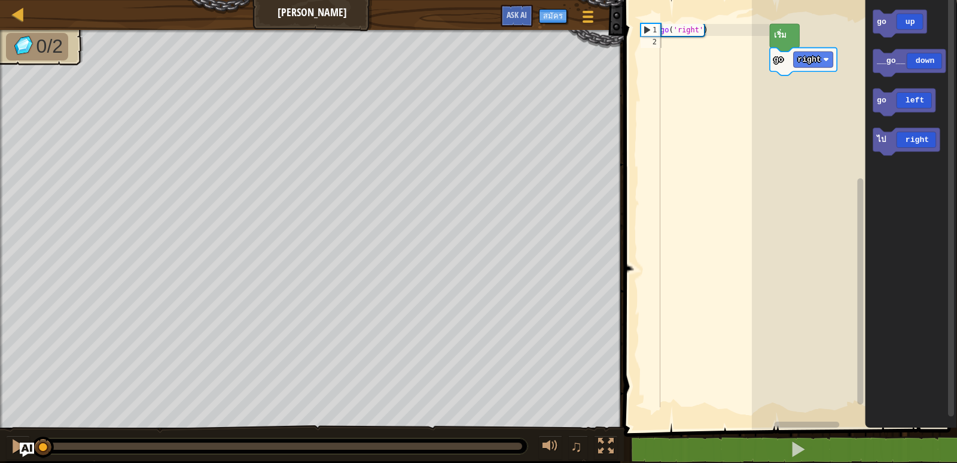
click at [664, 41] on div "go ( 'right' )" at bounding box center [713, 227] width 111 height 407
type textarea "g"
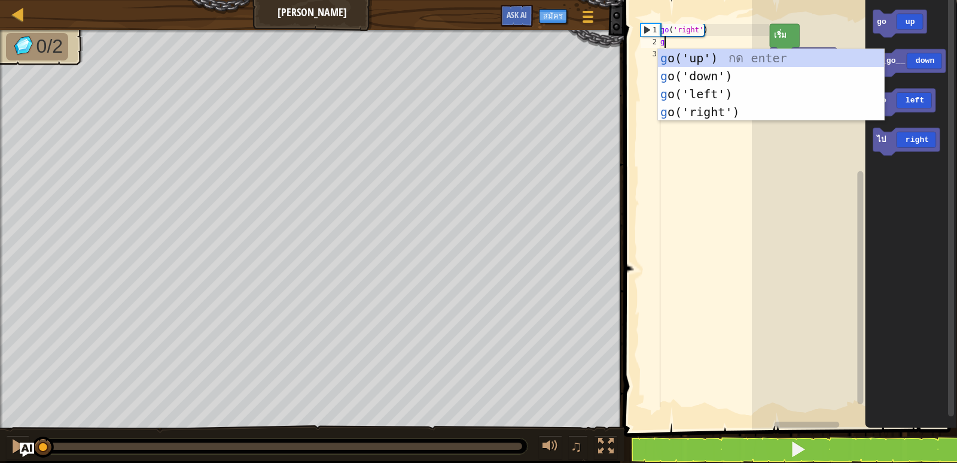
scroll to position [5, 0]
click at [687, 53] on div "g o('up') กด enter g o('down') กด enter g o('left') กด enter g o('right') กด en…" at bounding box center [771, 103] width 226 height 108
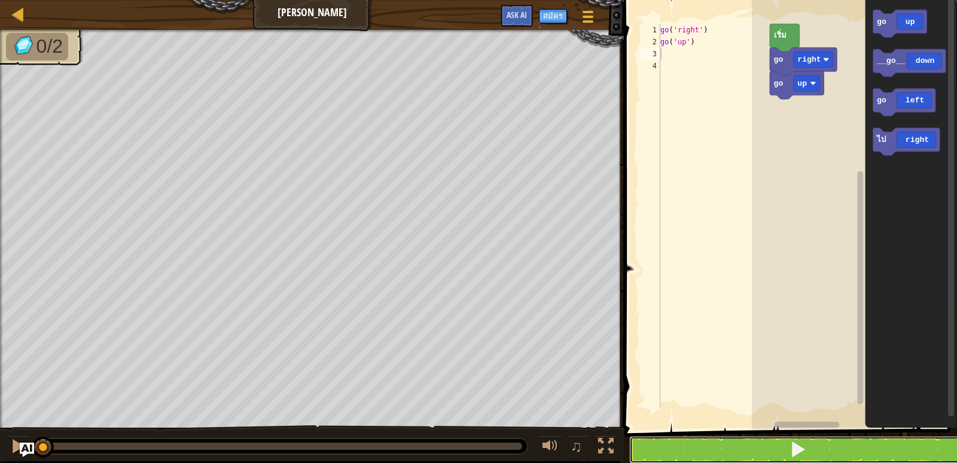
click at [681, 449] on button at bounding box center [797, 450] width 337 height 28
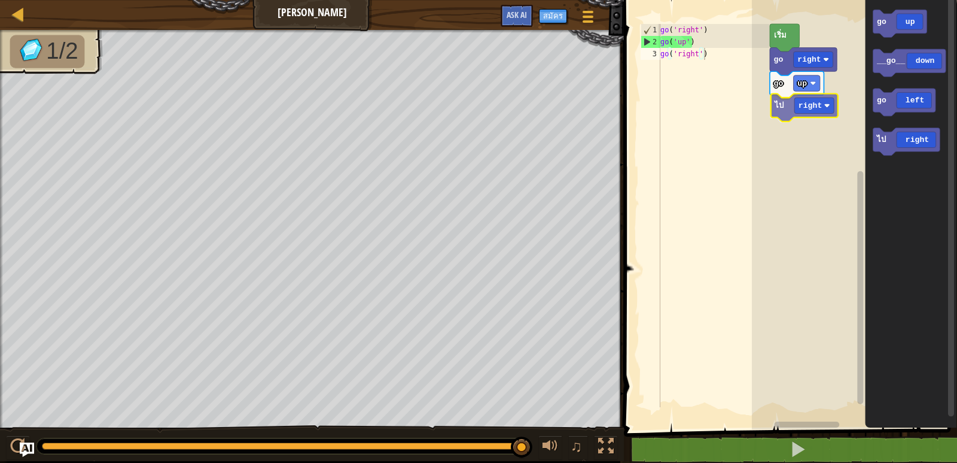
click at [785, 108] on div "go up ไป right go right เริ่ม go up __go__ down go left ไป right ไป right" at bounding box center [854, 211] width 205 height 435
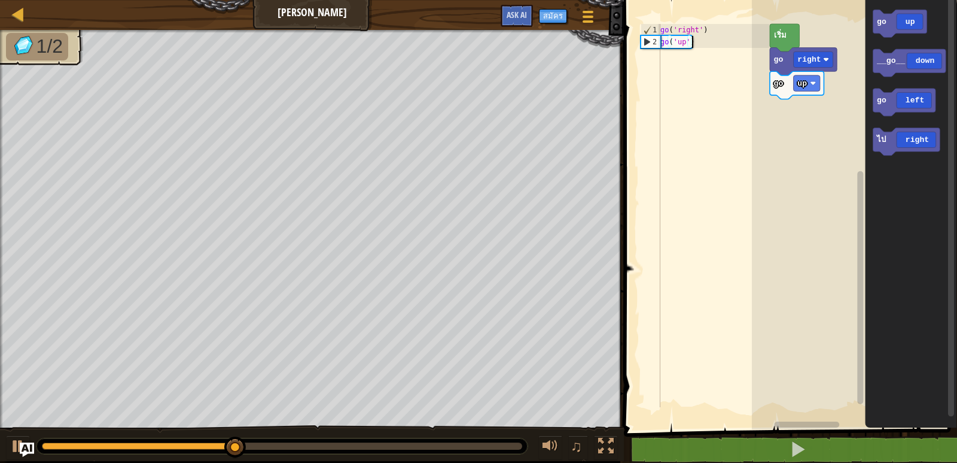
click at [664, 56] on div "go ( 'right' ) go ( 'up' )" at bounding box center [713, 227] width 111 height 407
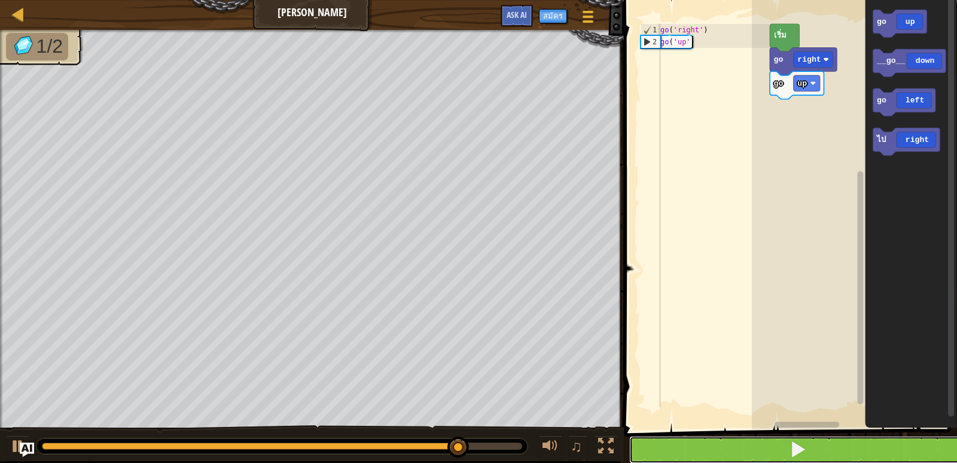
click at [729, 448] on button at bounding box center [797, 450] width 337 height 28
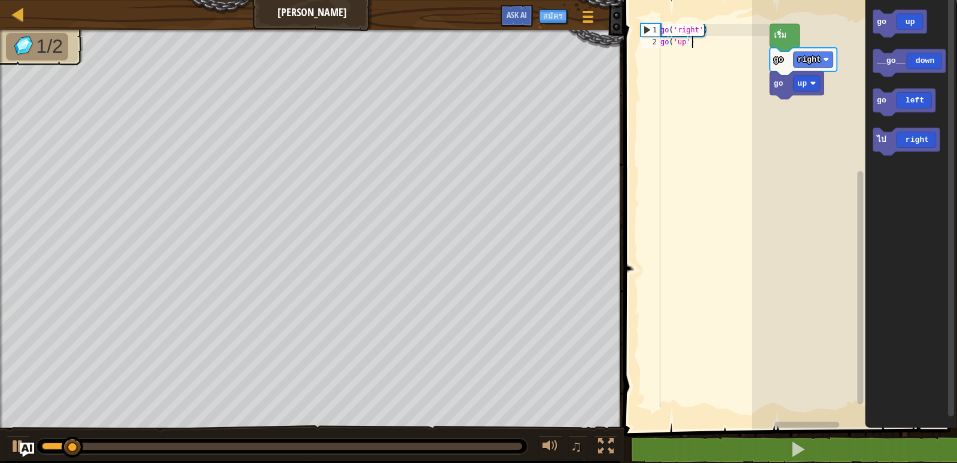
click at [664, 72] on div "go ( 'right' ) go ( 'up' )" at bounding box center [713, 227] width 111 height 407
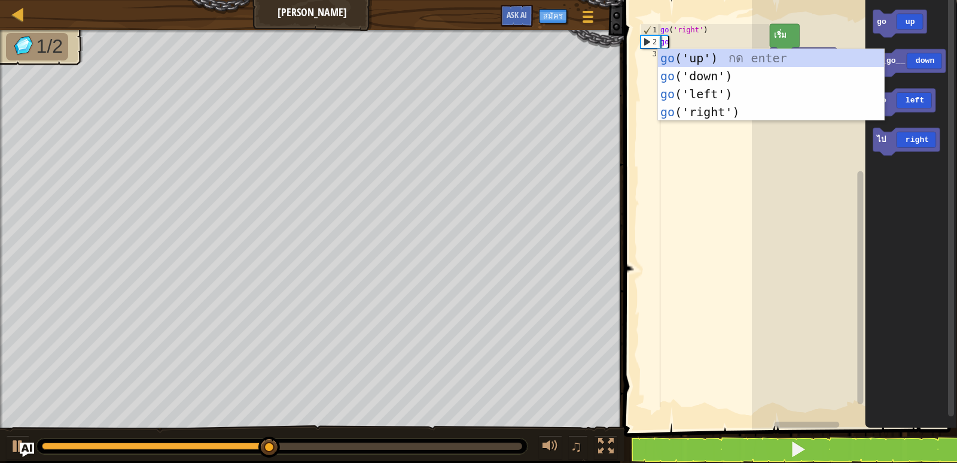
type textarea "g"
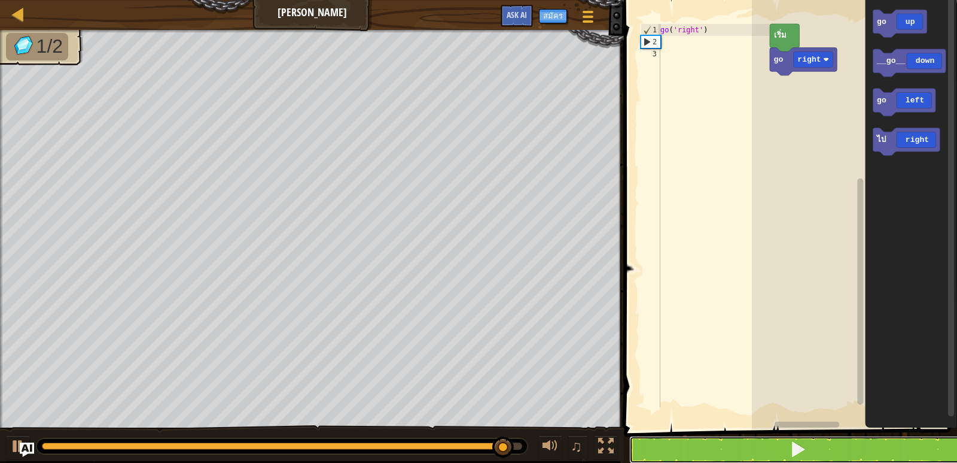
click at [801, 450] on span at bounding box center [798, 448] width 17 height 17
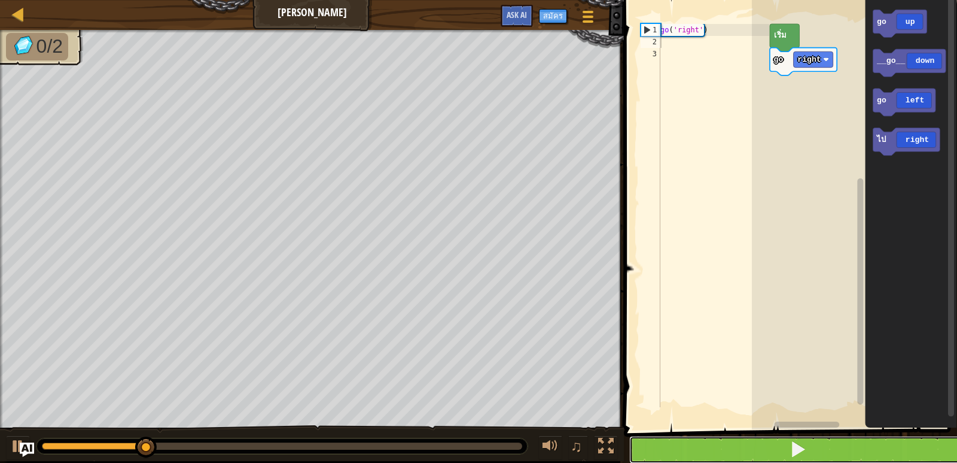
click at [789, 446] on button at bounding box center [797, 450] width 337 height 28
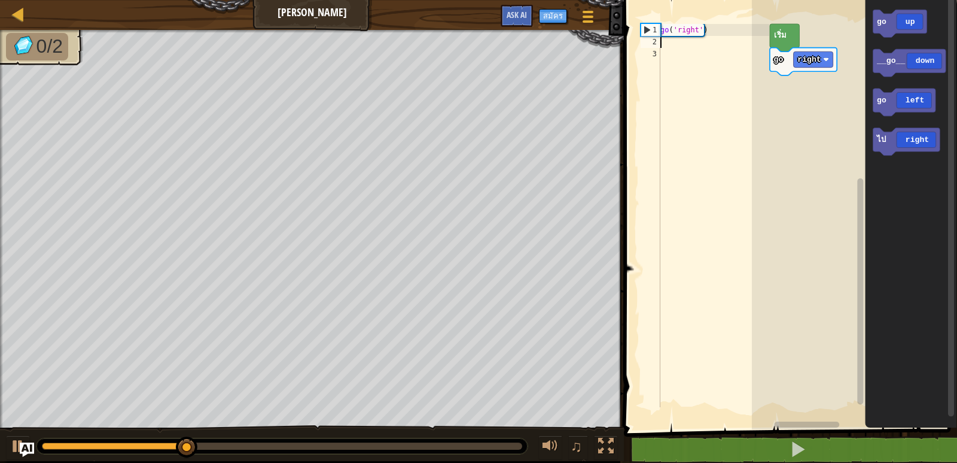
click at [664, 45] on div "go ( 'right' )" at bounding box center [713, 227] width 111 height 407
type textarea "g"
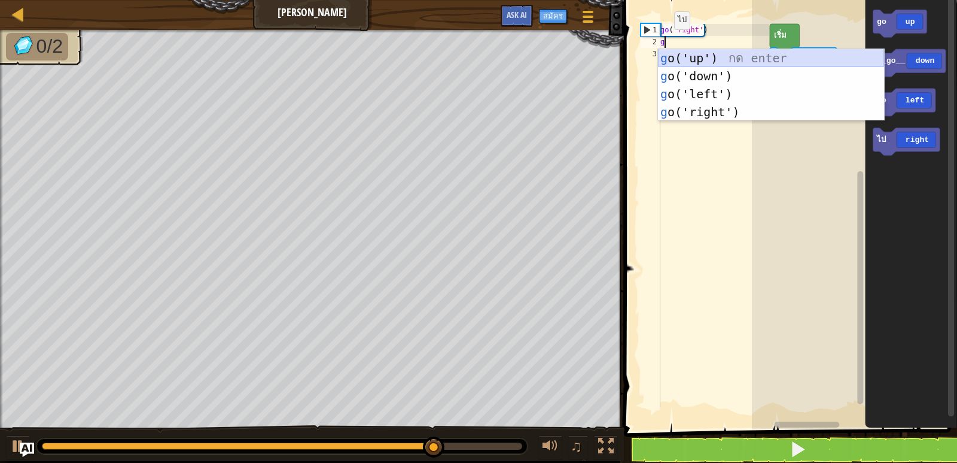
click at [673, 61] on div "g o('up') กด enter g o('down') กด enter g o('left') กด enter g o('right') กด en…" at bounding box center [771, 103] width 226 height 108
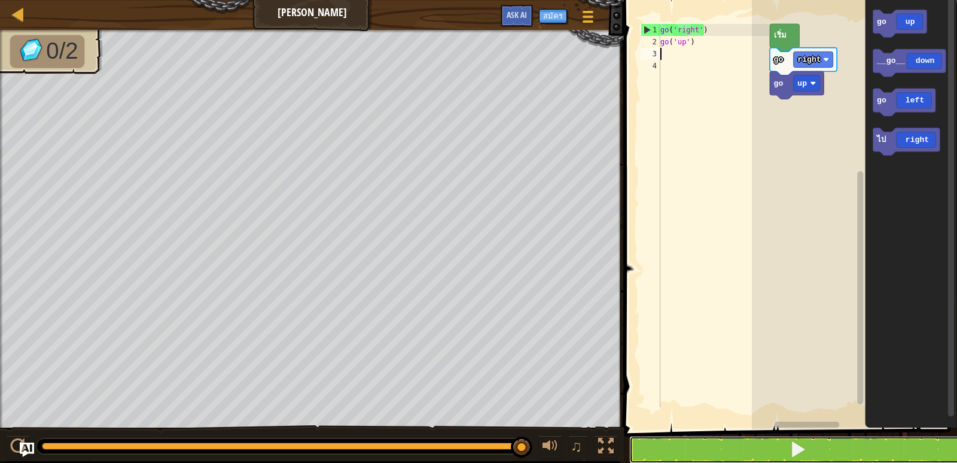
click at [730, 449] on button at bounding box center [797, 450] width 337 height 28
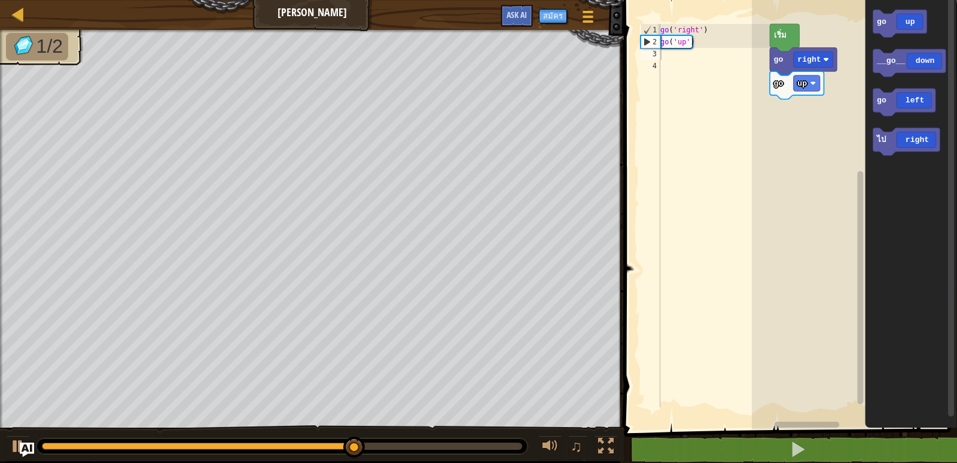
click at [663, 57] on div "go ( 'right' ) go ( 'up' )" at bounding box center [713, 227] width 111 height 407
type textarea "g"
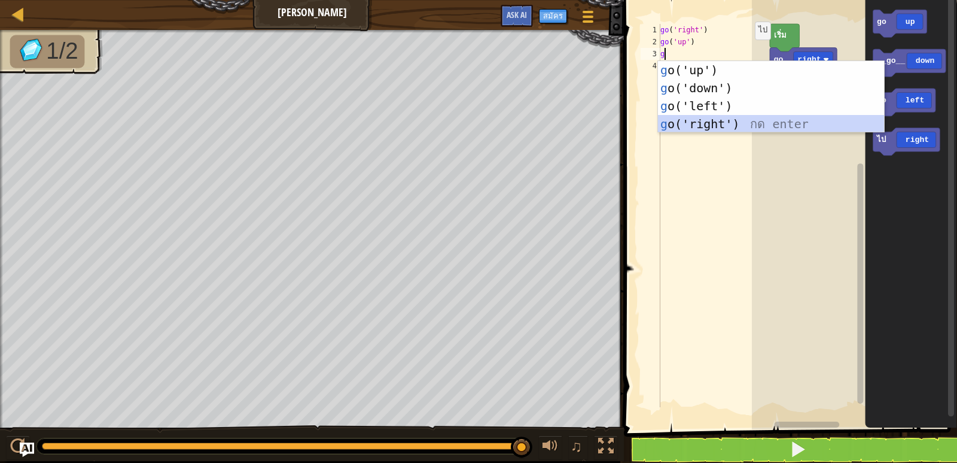
click at [698, 124] on div "g o('up') กด enter g o('down') กด enter g o('left') กด enter g o('right') กด en…" at bounding box center [771, 115] width 226 height 108
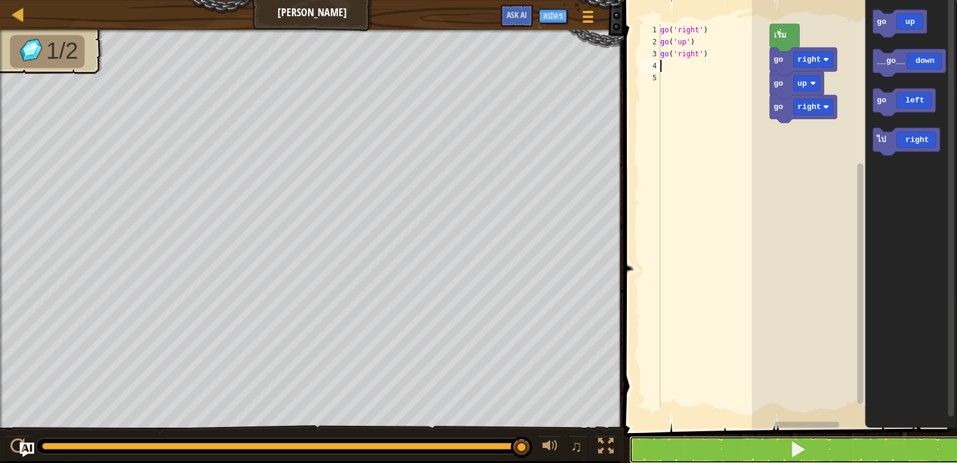
click at [826, 448] on button at bounding box center [797, 450] width 337 height 28
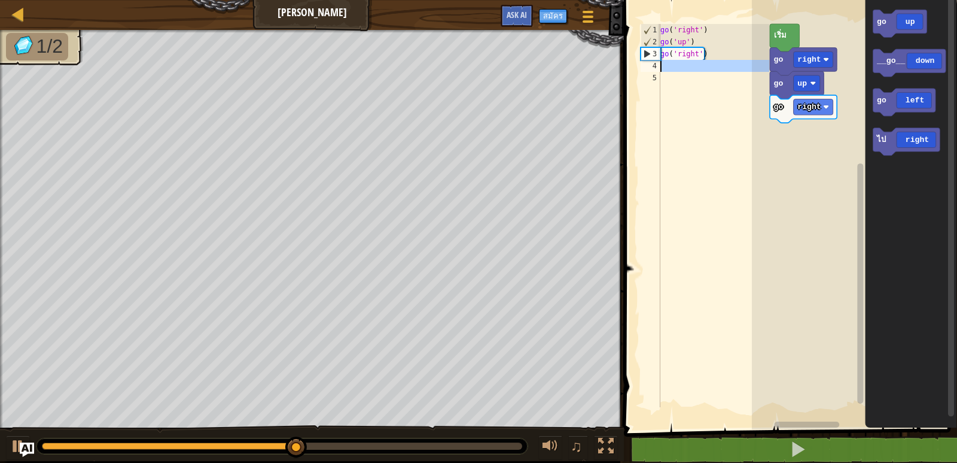
click at [669, 69] on div "go ( 'right' ) go ( 'up' ) go ( 'right' )" at bounding box center [713, 227] width 111 height 407
type textarea "g"
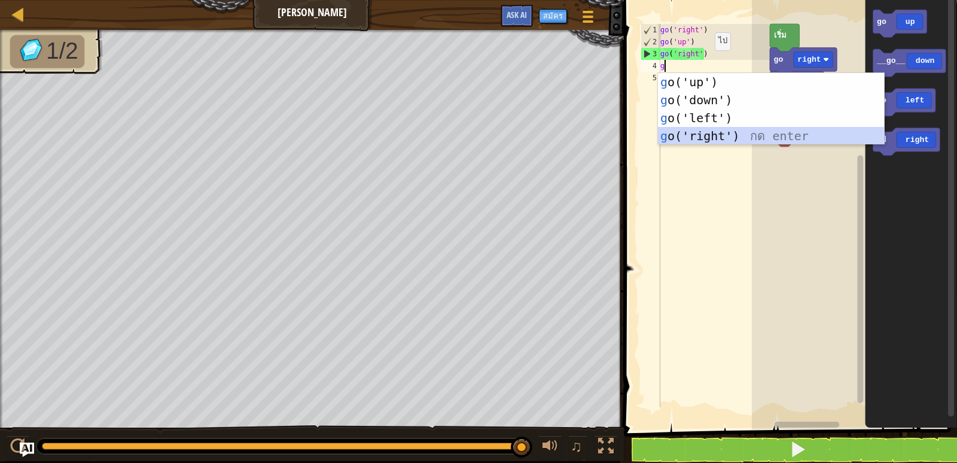
click at [682, 132] on div "g o('up') กด enter g o('down') กด enter g o('left') กด enter g o('right') กด en…" at bounding box center [771, 127] width 226 height 108
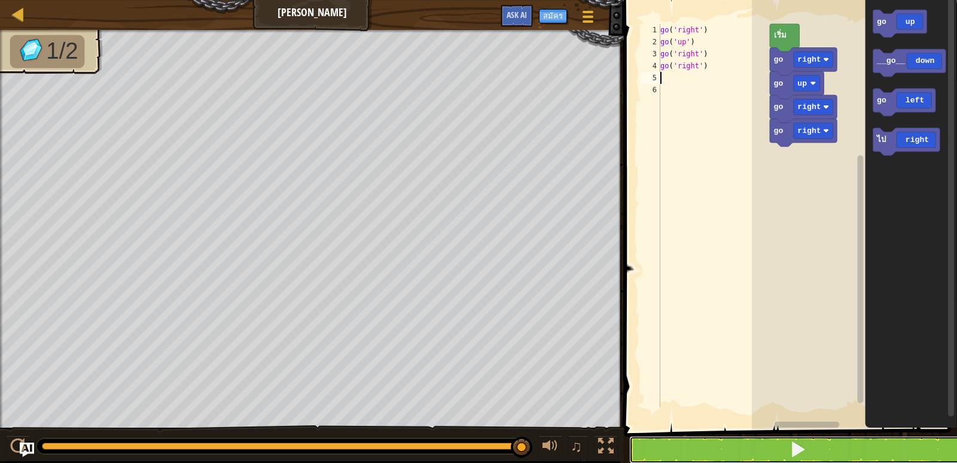
click at [726, 449] on button at bounding box center [797, 450] width 337 height 28
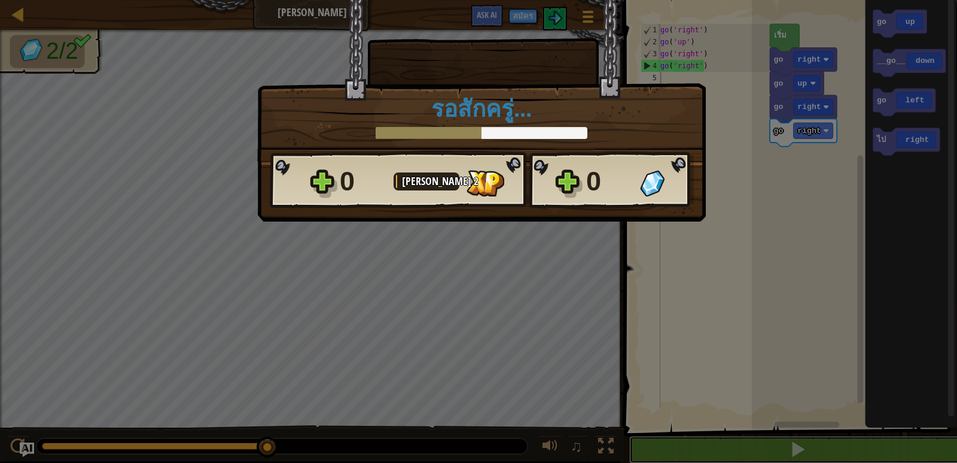
scroll to position [1, 0]
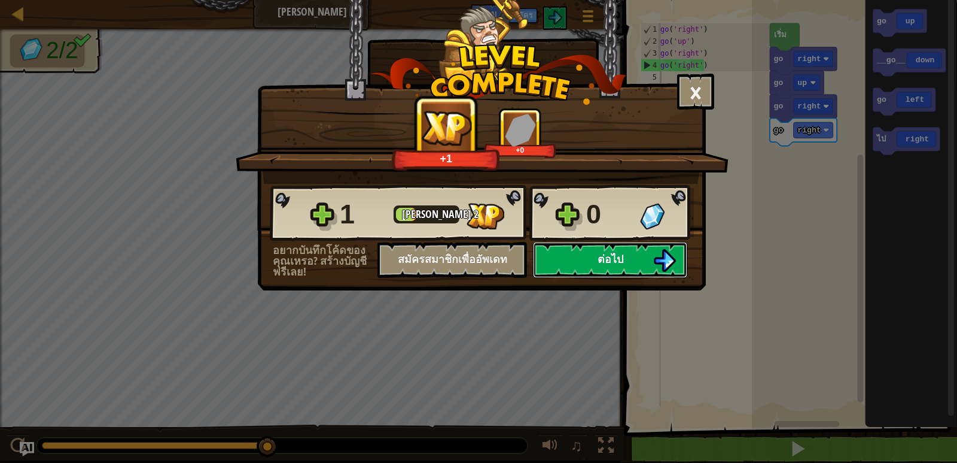
click at [610, 266] on span "ต่อไป" at bounding box center [611, 258] width 26 height 15
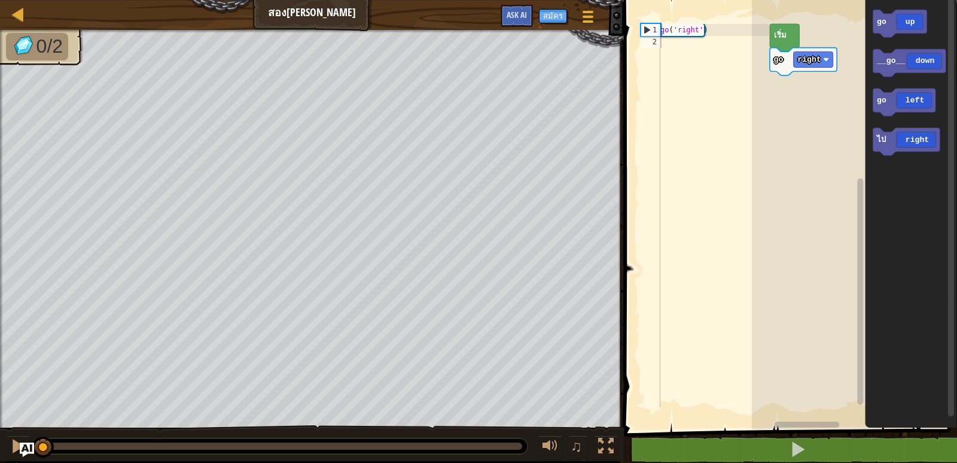
click at [666, 47] on div "go ( 'right' )" at bounding box center [713, 227] width 111 height 407
type textarea "g"
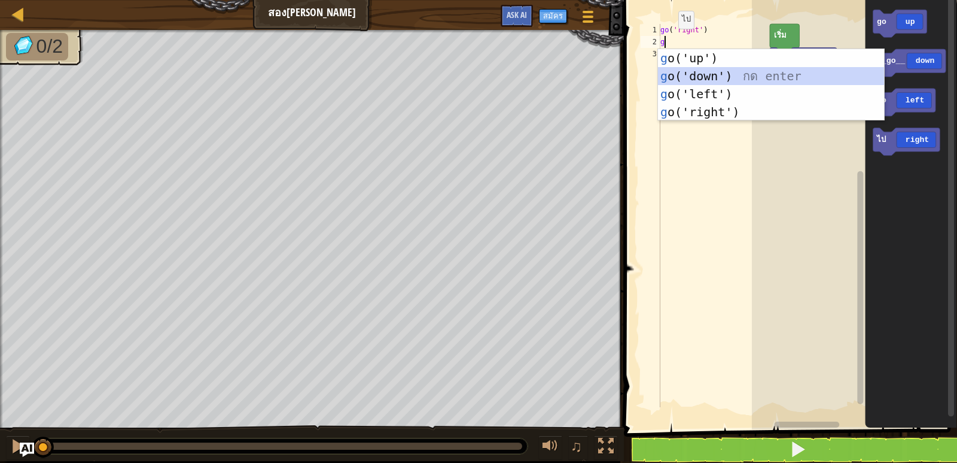
click at [675, 74] on div "g o('up') กด enter g o('down') กด enter g o('left') กด enter g o('right') กด en…" at bounding box center [771, 103] width 226 height 108
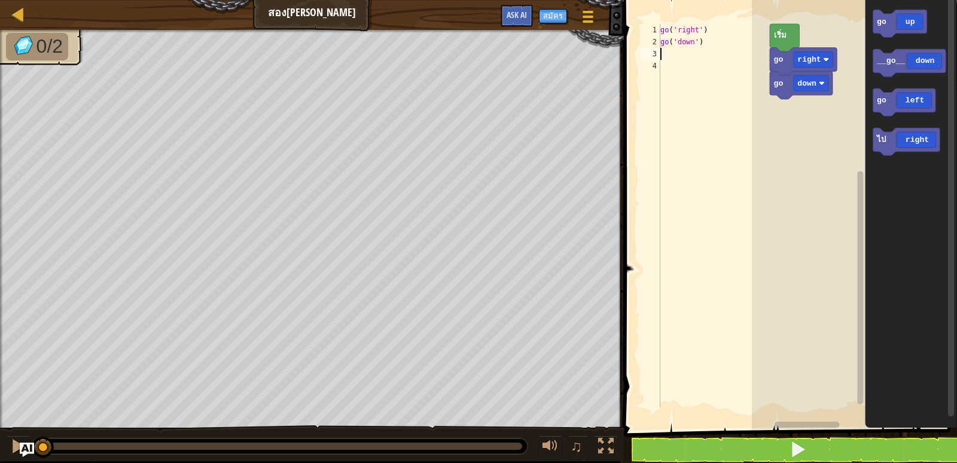
click at [665, 54] on div "go ( 'right' ) go ( 'down' )" at bounding box center [713, 227] width 111 height 407
type textarea "g"
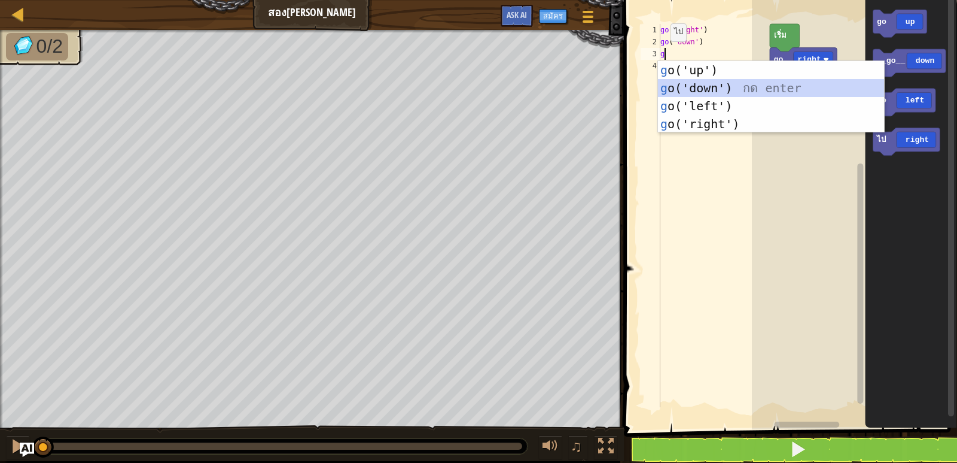
click at [658, 79] on div "g o('up') กด enter g o('down') กด enter g o('left') กด enter g o('right') กด en…" at bounding box center [771, 115] width 226 height 108
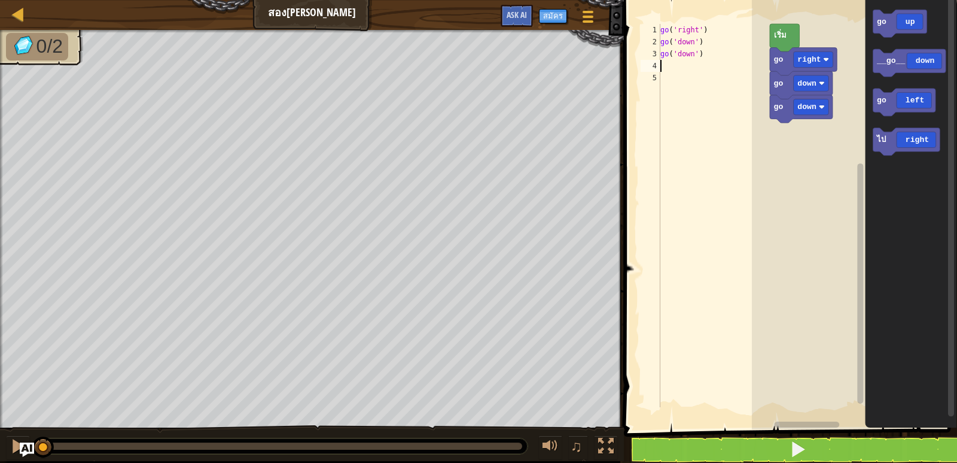
click at [673, 68] on div "go ( 'right' ) go ( 'down' ) go ( 'down' )" at bounding box center [713, 227] width 111 height 407
type textarea "g"
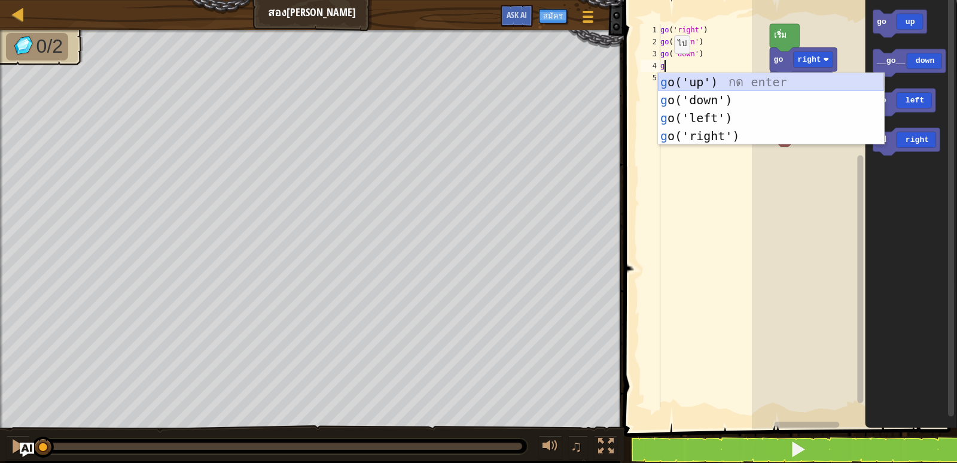
click at [694, 76] on div "g o('up') กด enter g o('down') กด enter g o('left') กด enter g o('right') กด en…" at bounding box center [771, 127] width 226 height 108
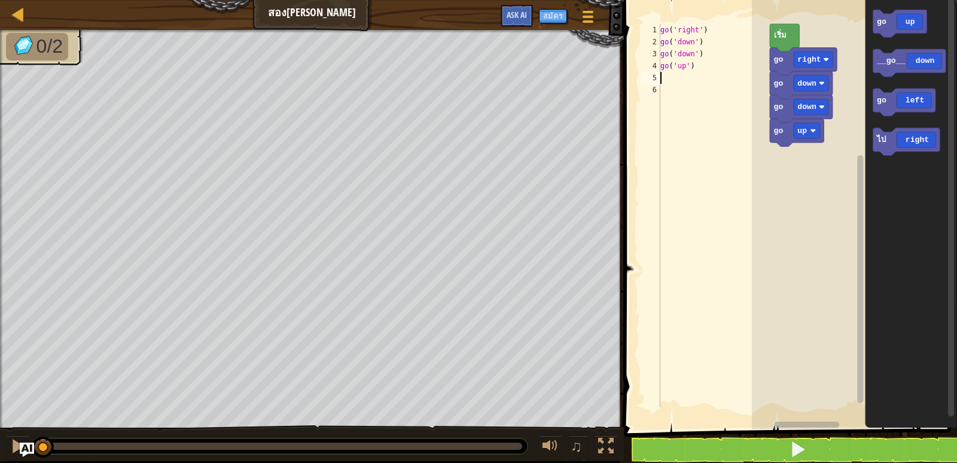
type textarea "g"
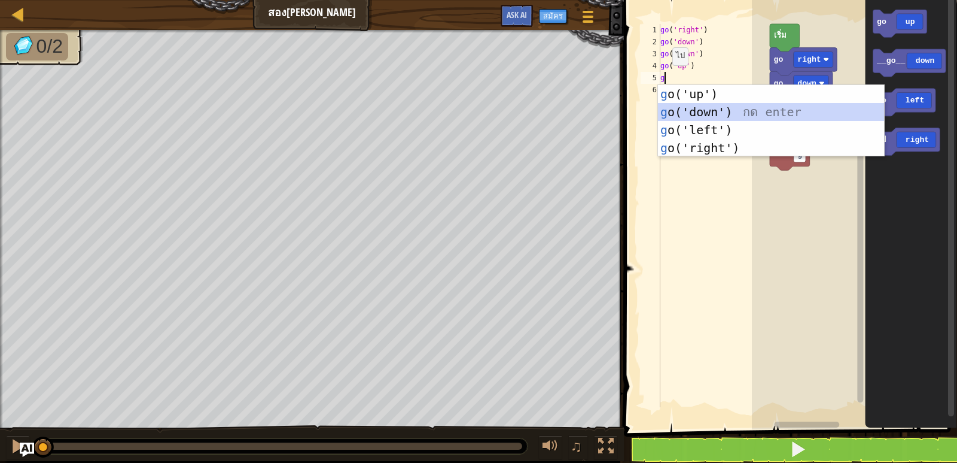
click at [694, 109] on div "g o('up') กด enter g o('down') กด enter g o('left') กด enter g o('right') กด en…" at bounding box center [771, 139] width 226 height 108
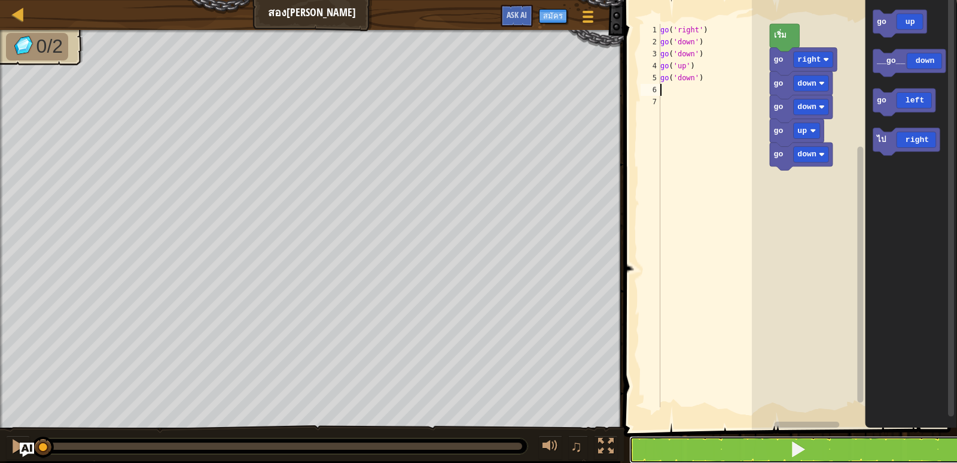
click at [723, 439] on button at bounding box center [797, 450] width 337 height 28
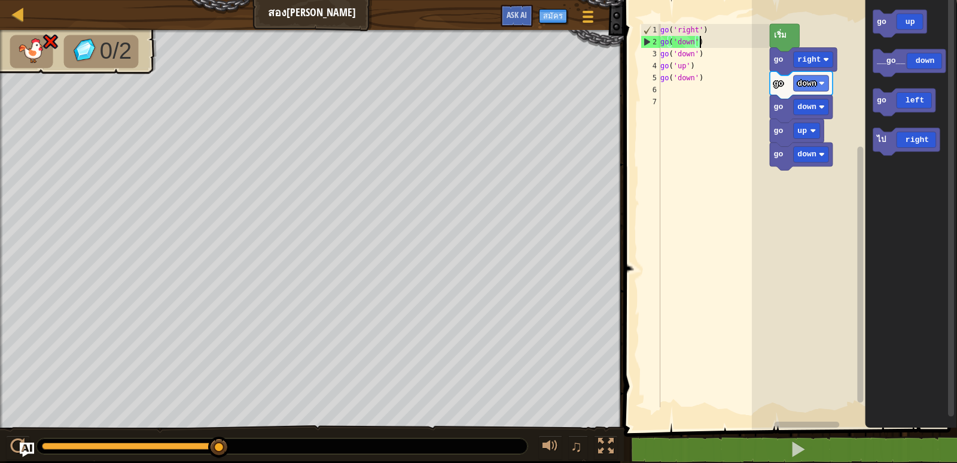
click at [702, 41] on div "go ( 'right' ) go ( 'down' ) go ( 'down' ) go ( 'up' ) go ( 'down' )" at bounding box center [713, 227] width 111 height 407
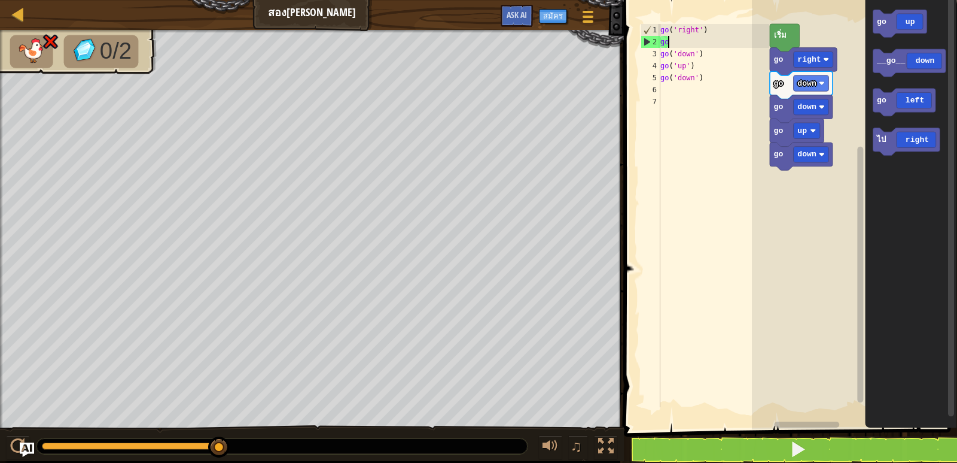
type textarea "g"
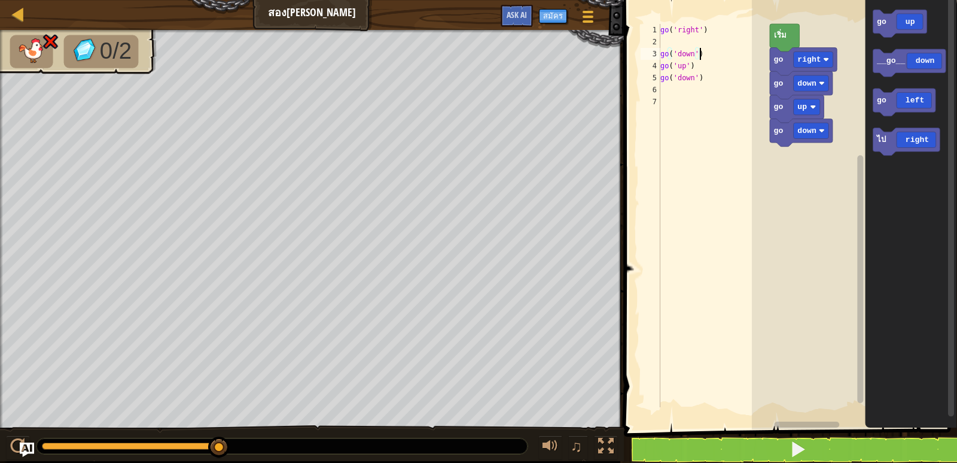
click at [703, 55] on div "go ( 'right' ) go ( 'down' ) go ( 'up' ) go ( 'down' )" at bounding box center [713, 227] width 111 height 407
type textarea "g"
click at [693, 65] on div "go ( 'right' ) go ( 'up' ) go ( 'down' )" at bounding box center [713, 227] width 111 height 407
type textarea "g"
click at [701, 77] on div "go ( 'right' ) go ( 'down' )" at bounding box center [713, 227] width 111 height 407
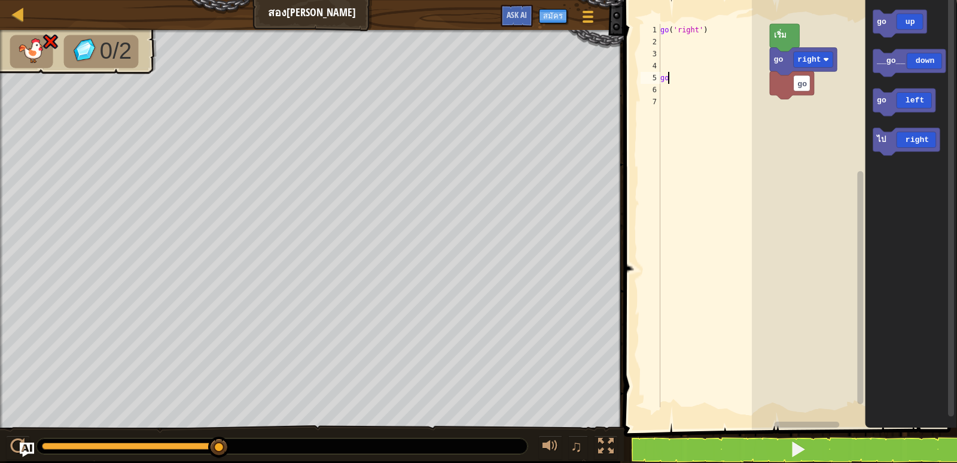
type textarea "g"
click at [662, 43] on div "go ( 'right' )" at bounding box center [713, 227] width 111 height 407
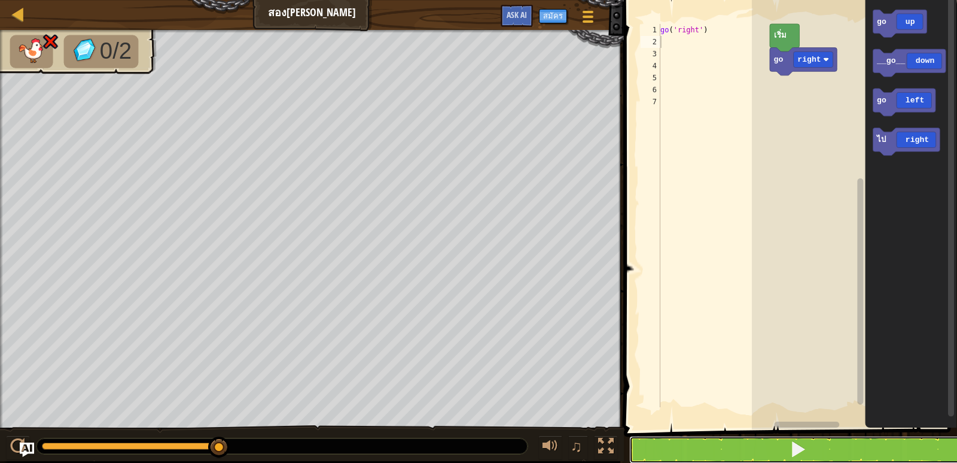
click at [718, 440] on button at bounding box center [797, 450] width 337 height 28
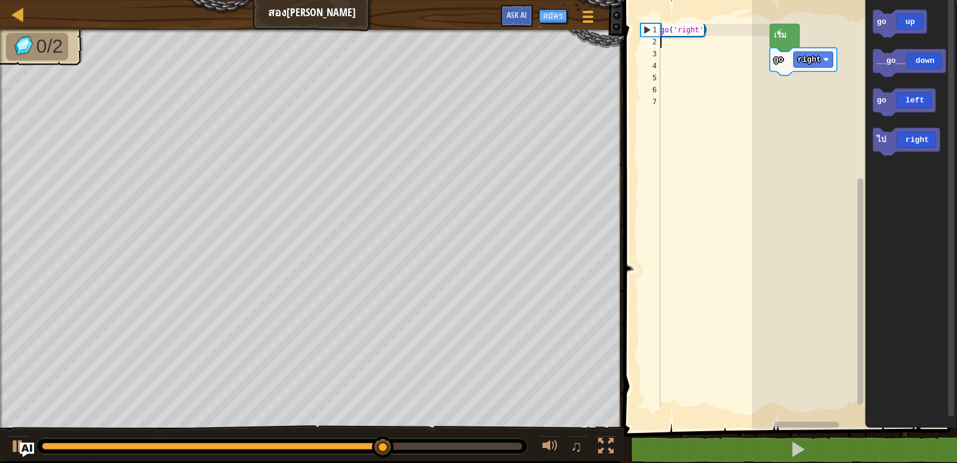
click at [667, 43] on div "go ( 'right' )" at bounding box center [713, 227] width 111 height 407
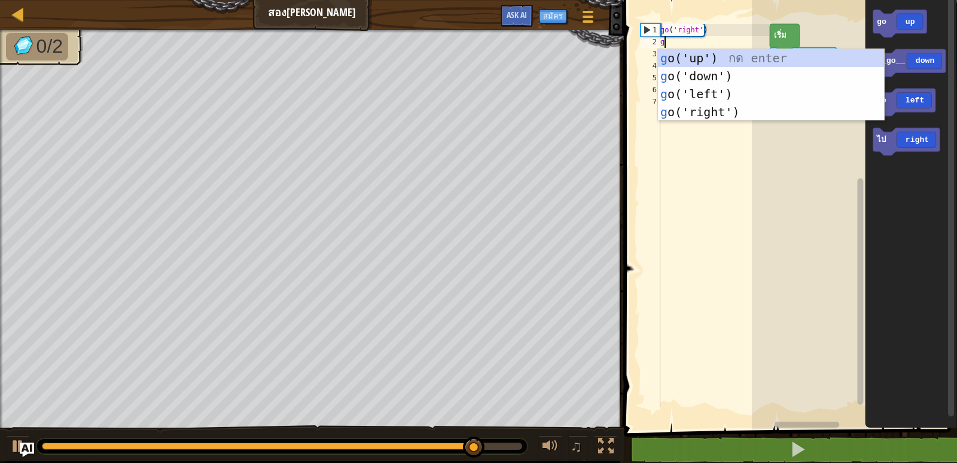
type textarea "g"
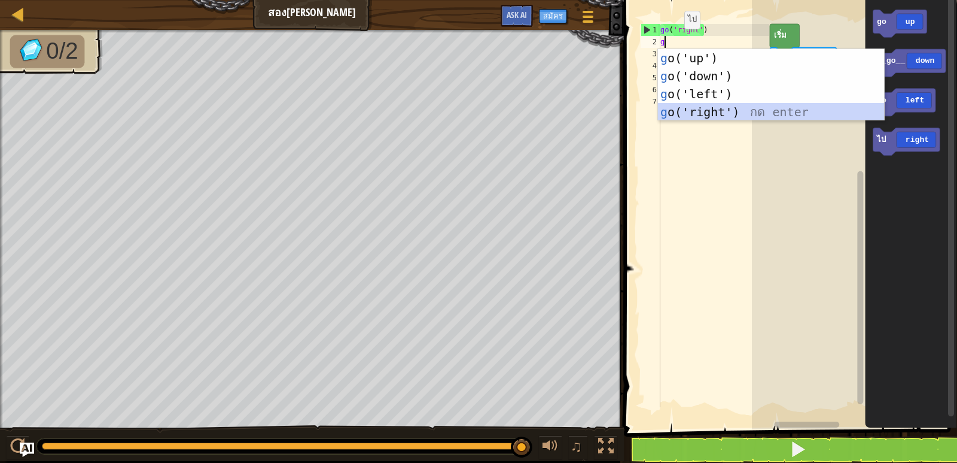
click at [710, 113] on div "g o('up') กด enter g o('down') กด enter g o('left') กด enter g o('right') กด en…" at bounding box center [771, 103] width 226 height 108
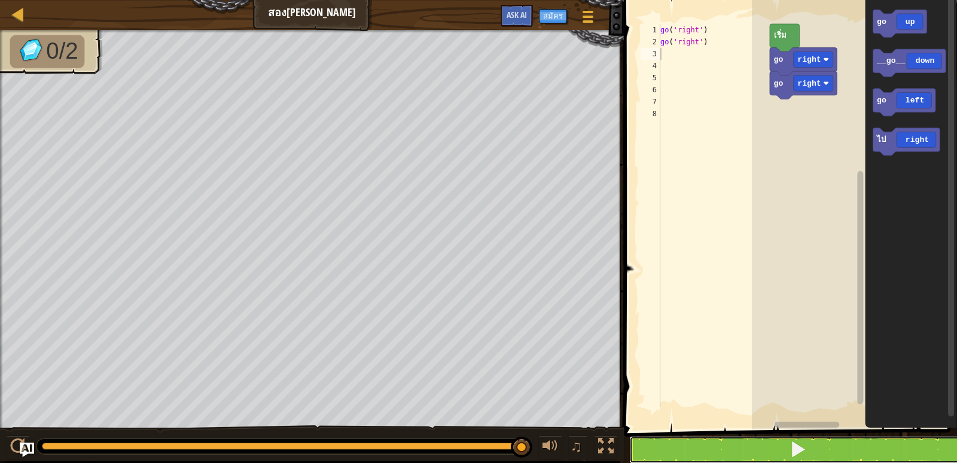
click at [750, 452] on button at bounding box center [797, 450] width 337 height 28
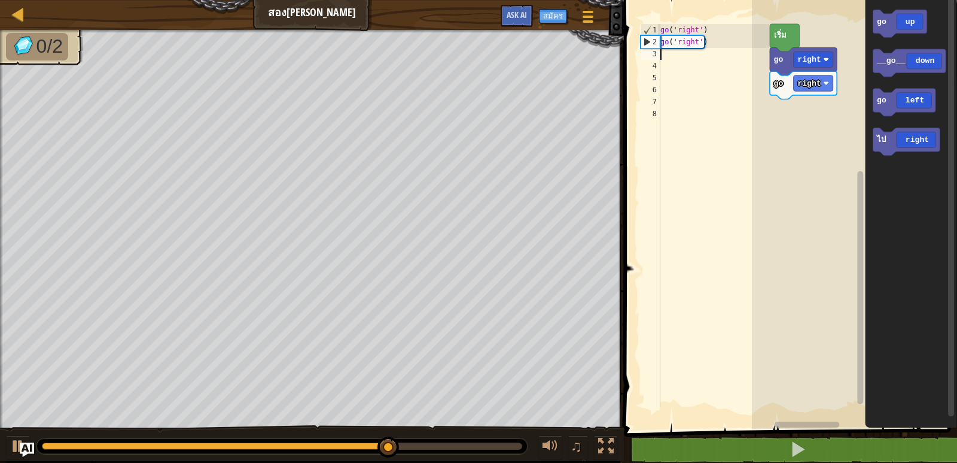
click at [662, 53] on div "go ( 'right' ) go ( 'right' )" at bounding box center [713, 227] width 111 height 407
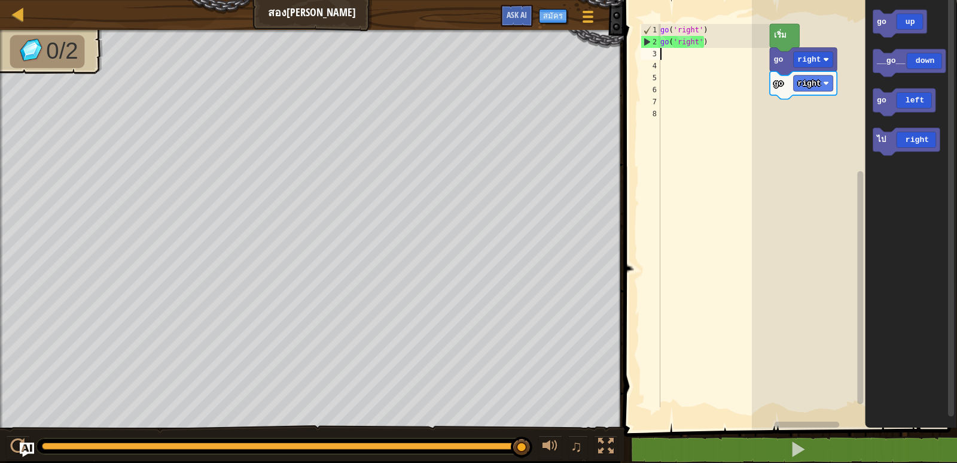
type textarea "g"
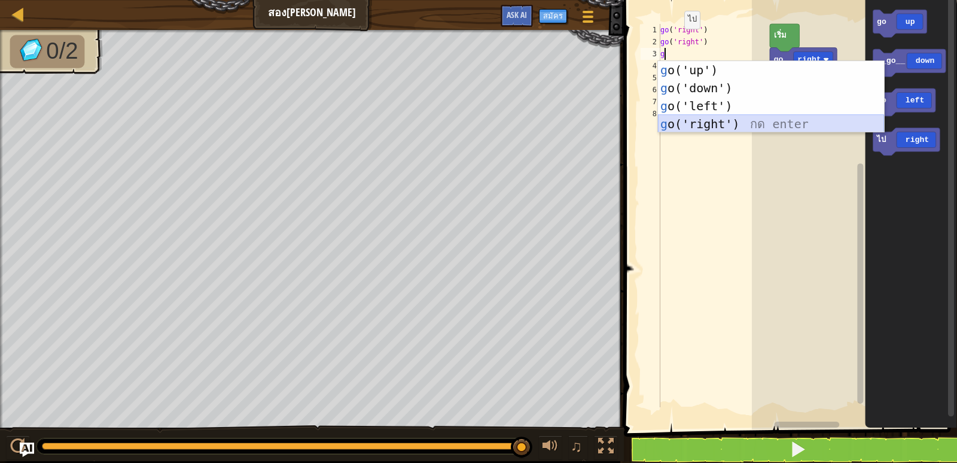
click at [698, 125] on div "g o('up') กด enter g o('down') กด enter g o('left') กด enter g o('right') กด en…" at bounding box center [771, 115] width 226 height 108
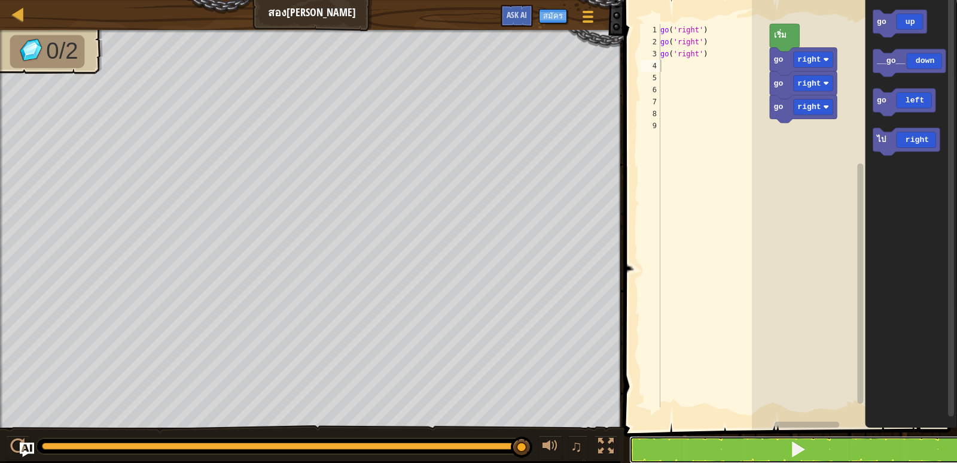
click at [814, 440] on button at bounding box center [797, 450] width 337 height 28
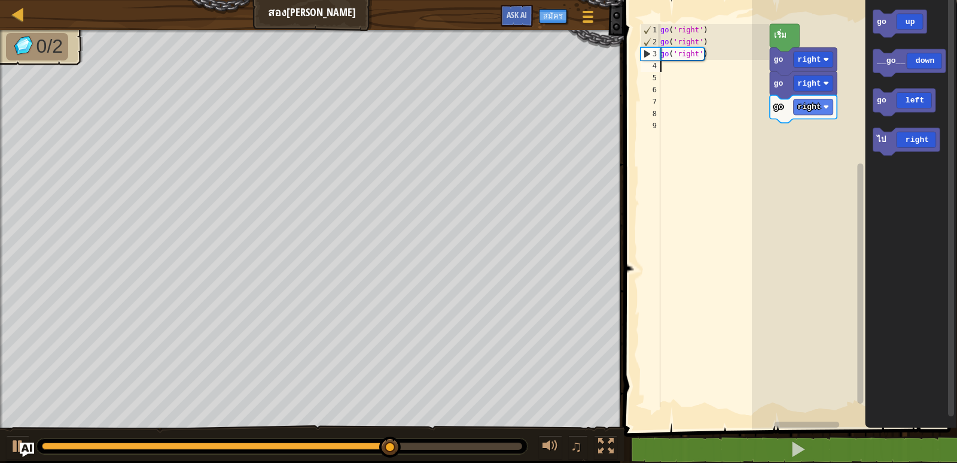
click at [664, 67] on div "go ( 'right' ) go ( 'right' ) go ( 'right' )" at bounding box center [713, 227] width 111 height 407
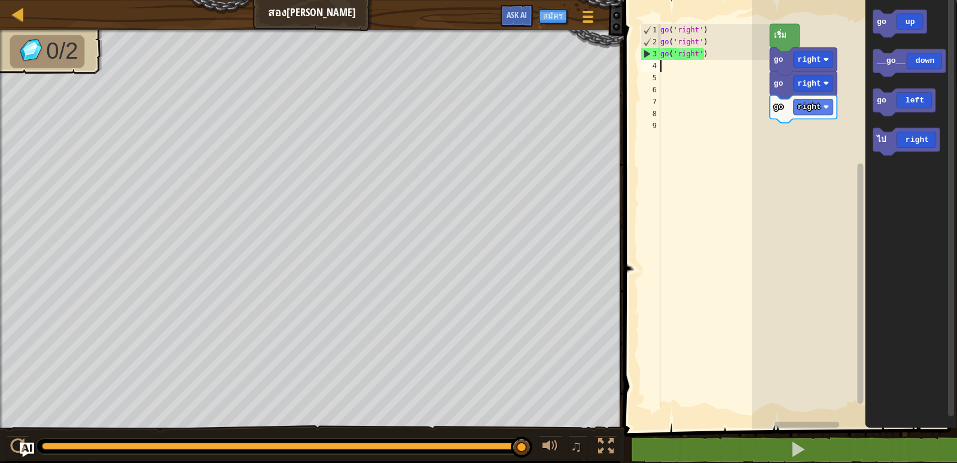
type textarea "g"
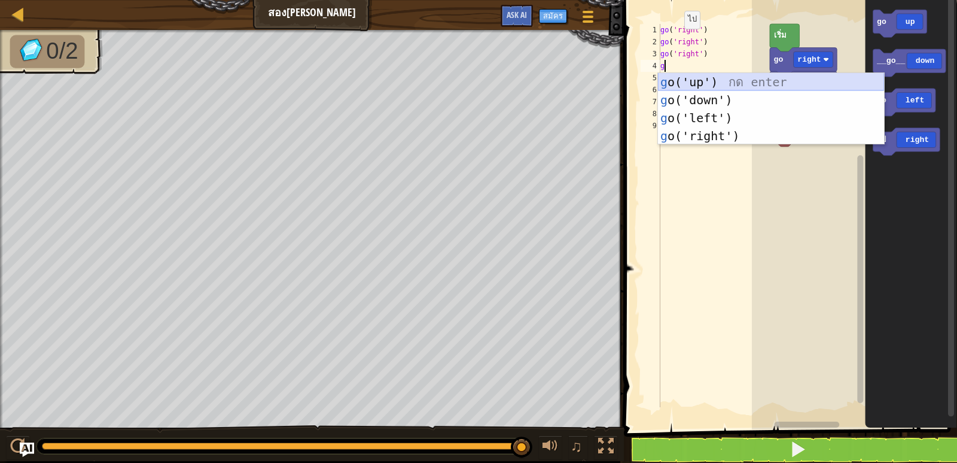
click at [697, 81] on div "g o('up') กด enter g o('down') กด enter g o('left') กด enter g o('right') กด en…" at bounding box center [771, 127] width 226 height 108
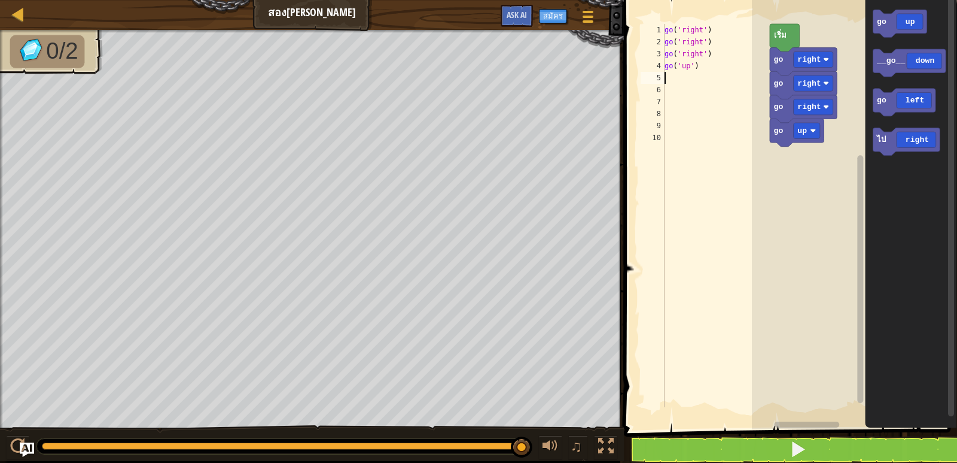
click at [675, 81] on div "go ( 'right' ) go ( 'right' ) go ( 'right' ) go ( 'up' )" at bounding box center [715, 227] width 107 height 407
type textarea "g"
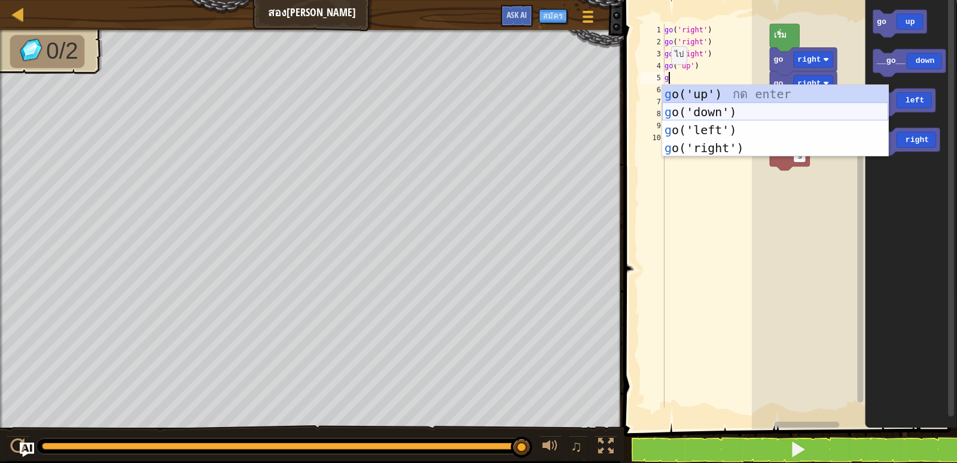
click at [697, 109] on div "g o('up') กด enter g o('down') กด enter g o('left') กด enter g o('right') กด en…" at bounding box center [775, 139] width 226 height 108
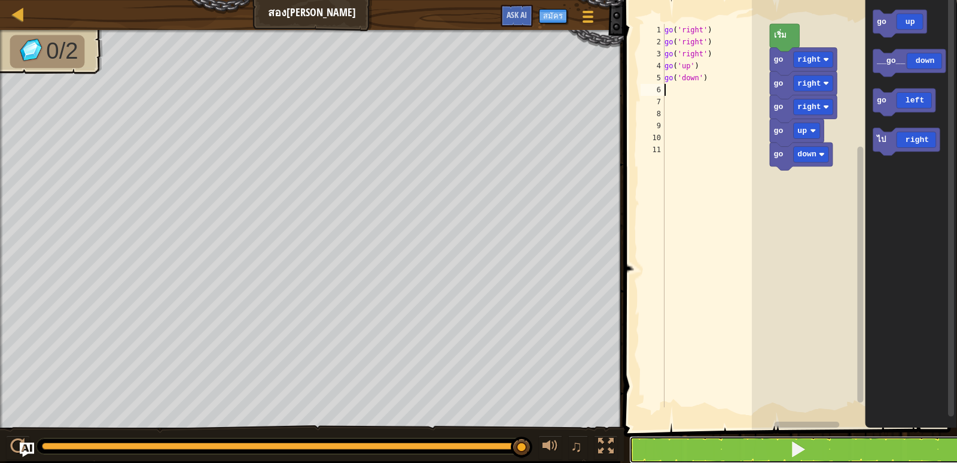
click at [730, 451] on button at bounding box center [797, 450] width 337 height 28
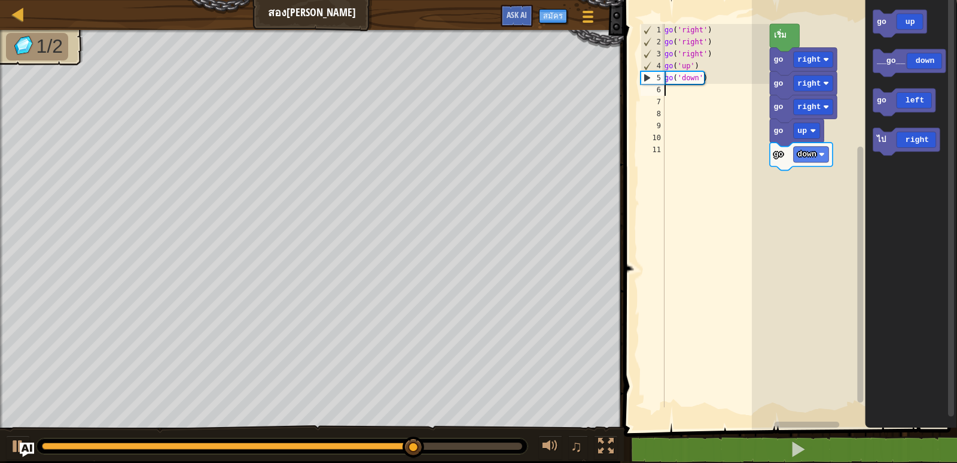
click at [667, 93] on div "go ( 'right' ) go ( 'right' ) go ( 'right' ) go ( 'up' ) go ( 'down' )" at bounding box center [715, 227] width 107 height 407
type textarea "g"
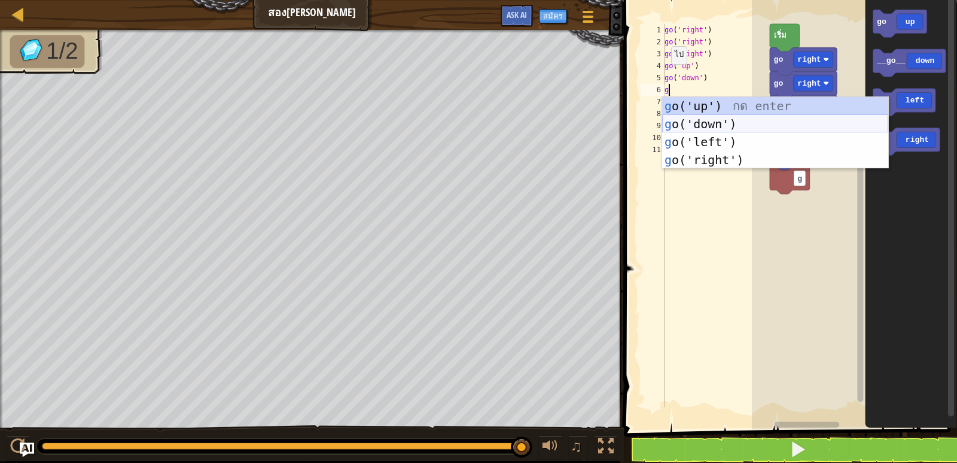
click at [695, 117] on div "g o('up') กด enter g o('down') กด enter g o('left') กด enter g o('right') กด en…" at bounding box center [775, 151] width 226 height 108
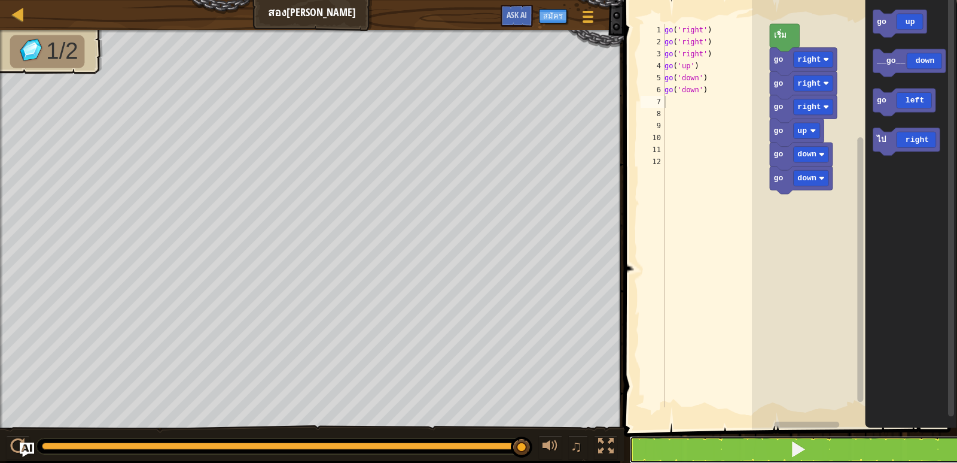
click at [768, 444] on button at bounding box center [797, 450] width 337 height 28
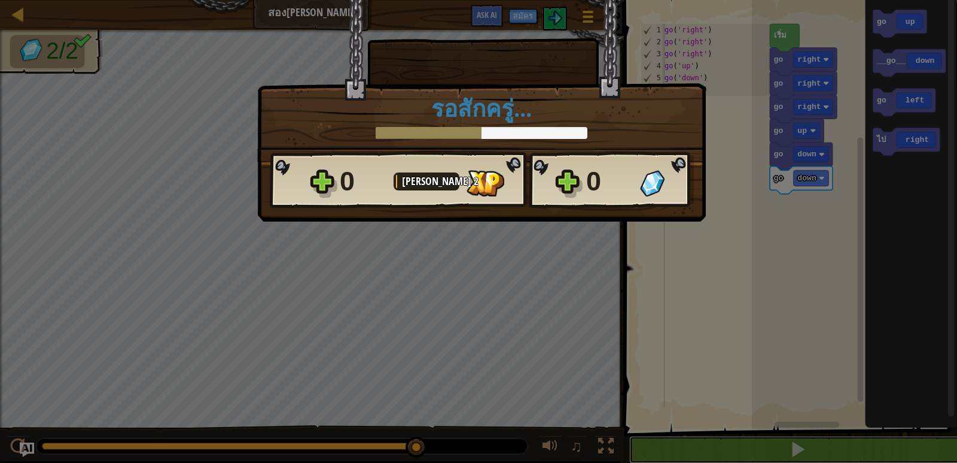
scroll to position [1, 0]
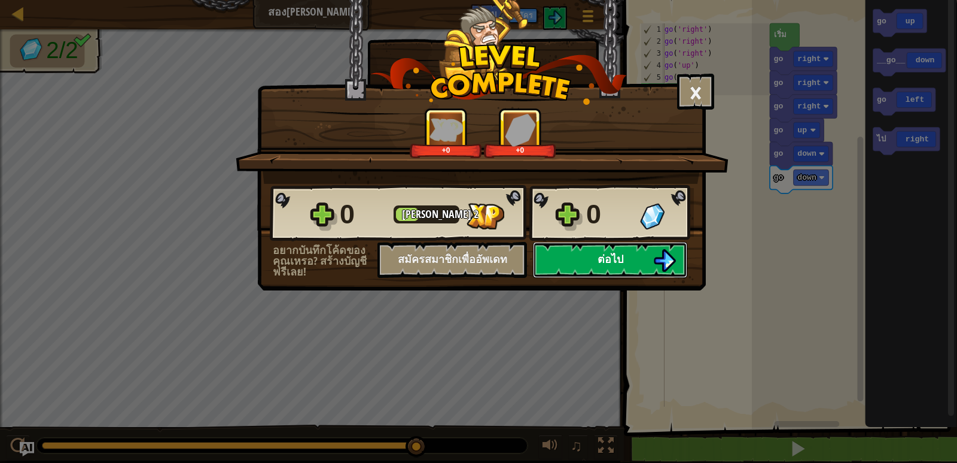
click at [626, 265] on button "ต่อไป" at bounding box center [610, 260] width 154 height 36
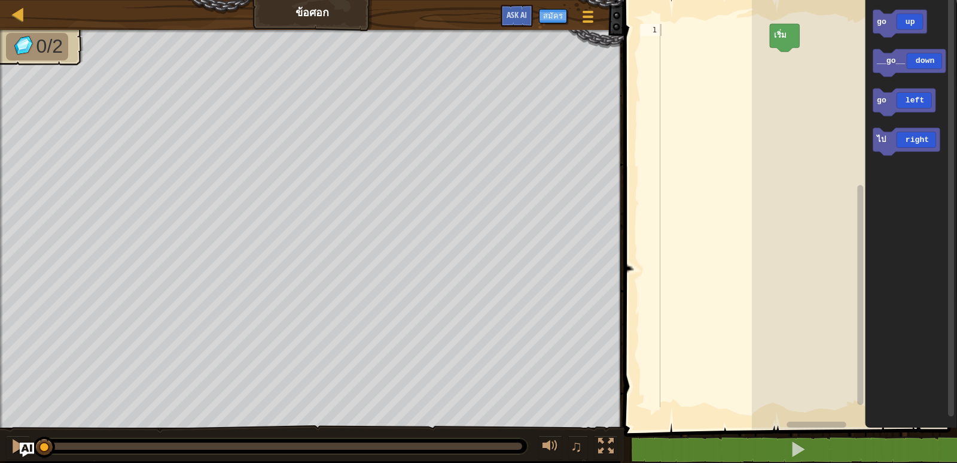
click at [676, 34] on div at bounding box center [713, 227] width 111 height 407
type textarea "g"
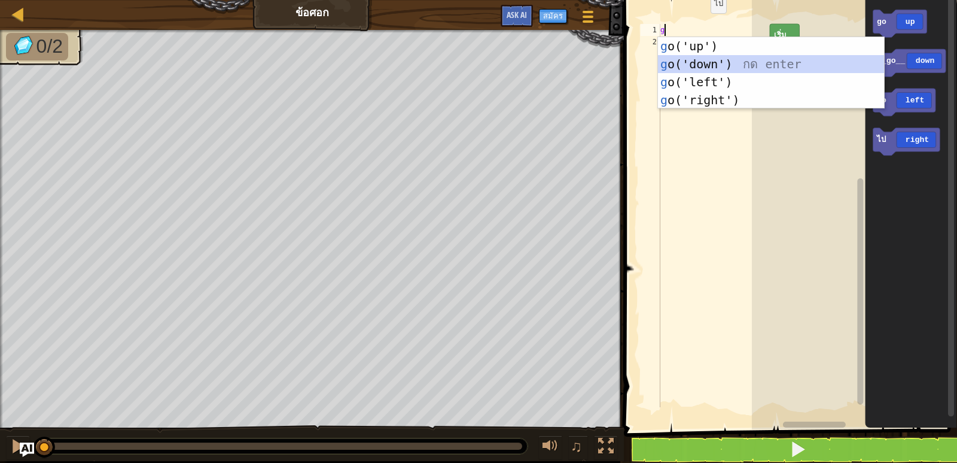
click at [707, 66] on div "g o('up') กด enter g o('down') กด enter g o('left') กด enter g o('right') กด en…" at bounding box center [771, 91] width 226 height 108
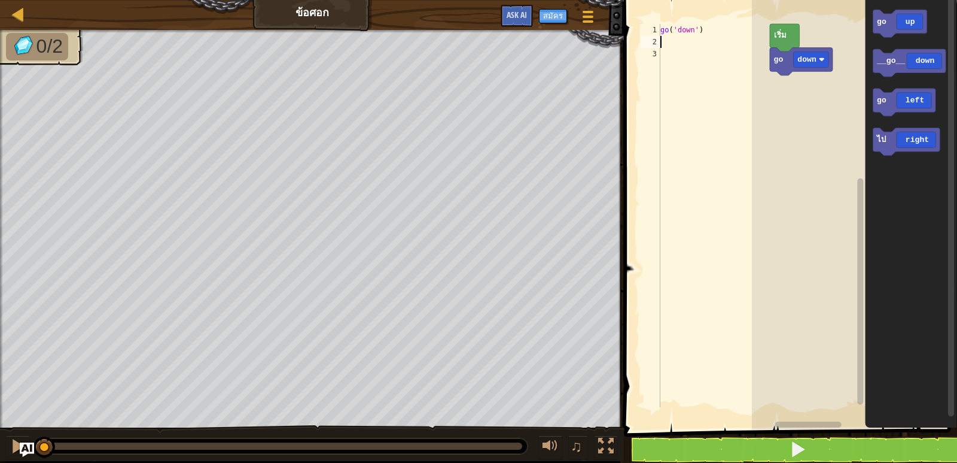
click at [656, 39] on div "2" at bounding box center [651, 42] width 20 height 12
click at [669, 41] on div "go ( 'down' )" at bounding box center [713, 227] width 111 height 407
type textarea "v"
type textarea "g"
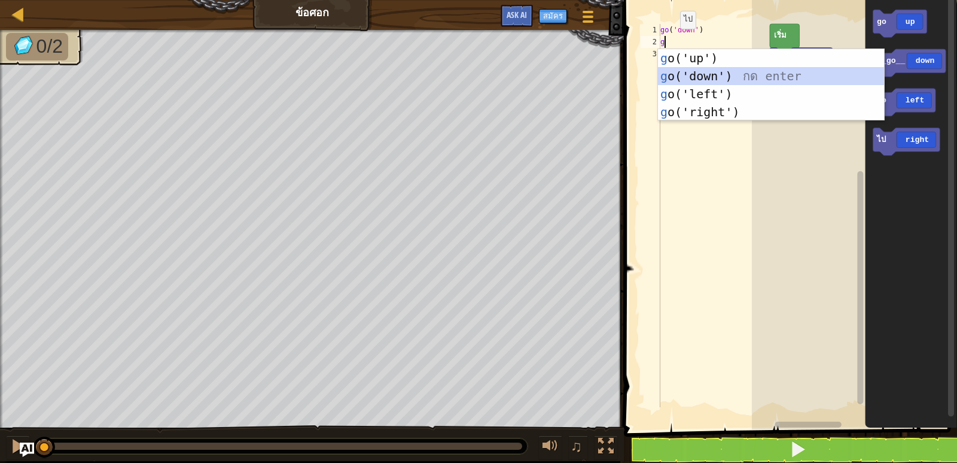
click at [682, 77] on div "g o('up') กด enter g o('down') กด enter g o('left') กด enter g o('right') กด en…" at bounding box center [771, 103] width 226 height 108
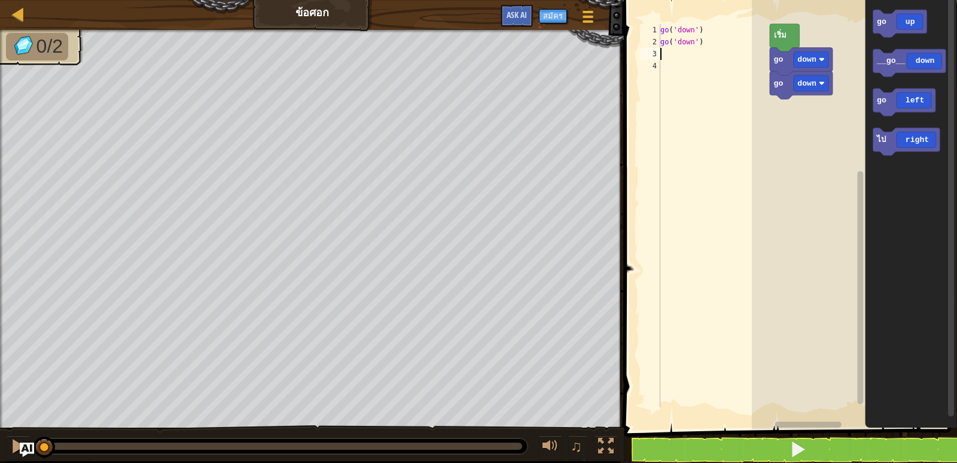
click at [665, 57] on div "go ( 'down' ) go ( 'down' )" at bounding box center [713, 227] width 111 height 407
type textarea "g"
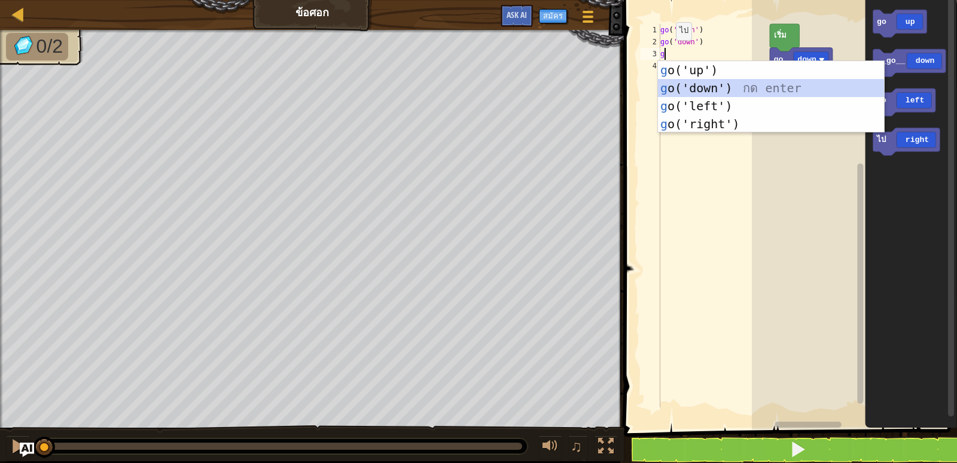
click at [695, 82] on div "g o('up') กด enter g o('down') กด enter g o('left') กด enter g o('right') กด en…" at bounding box center [771, 115] width 226 height 108
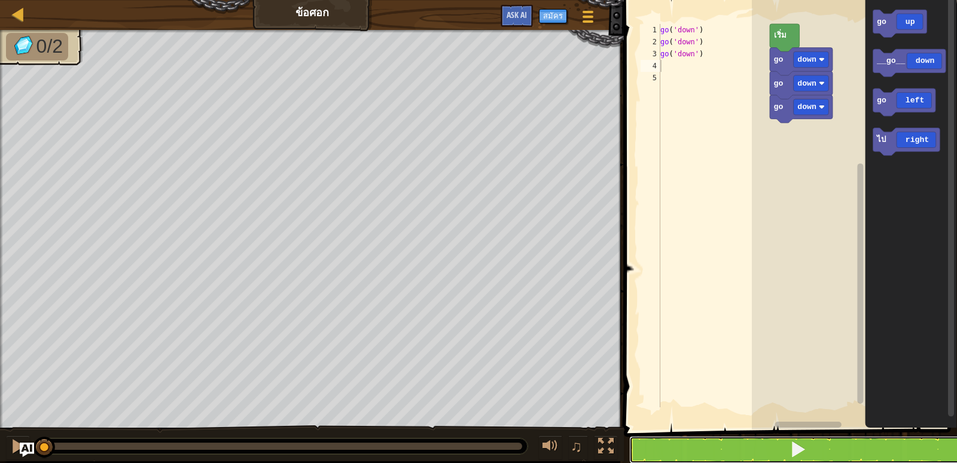
click at [734, 451] on button at bounding box center [797, 450] width 337 height 28
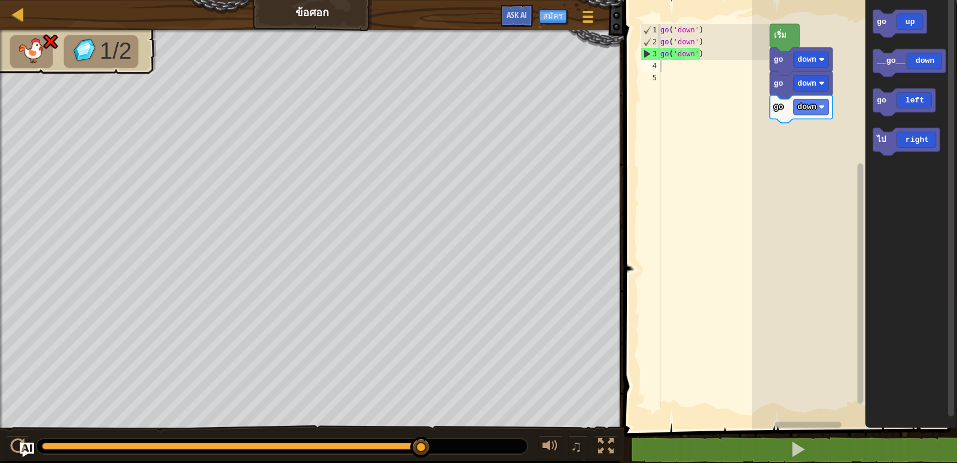
click at [707, 54] on div "go ( 'down' ) go ( 'down' ) go ( 'down' )" at bounding box center [713, 227] width 111 height 407
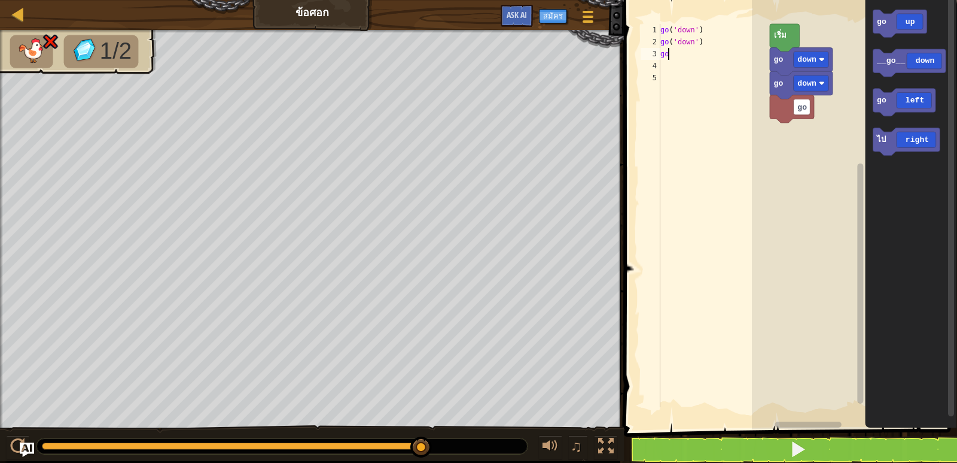
type textarea "g"
click at [667, 59] on div "go ( 'down' ) go ( 'down' )" at bounding box center [713, 227] width 111 height 407
type textarea "g"
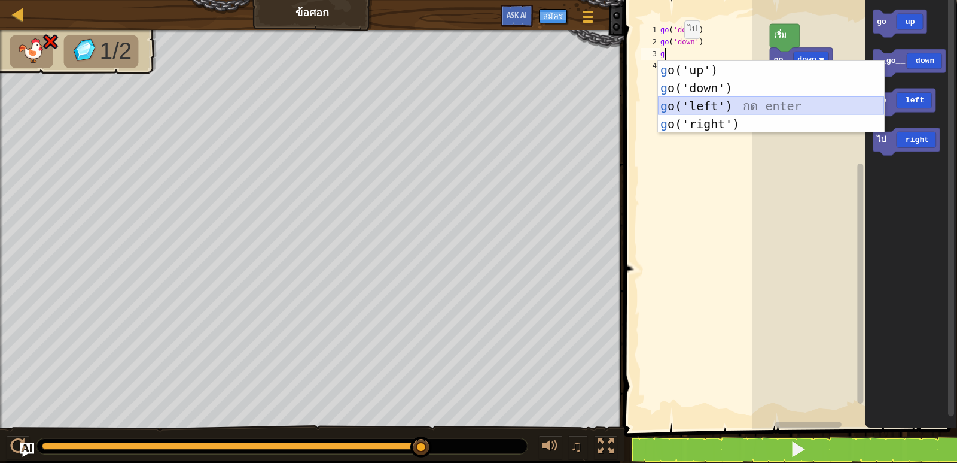
click at [704, 99] on div "g o('up') กด enter g o('down') กด enter g o('left') กด enter g o('right') กด en…" at bounding box center [771, 115] width 226 height 108
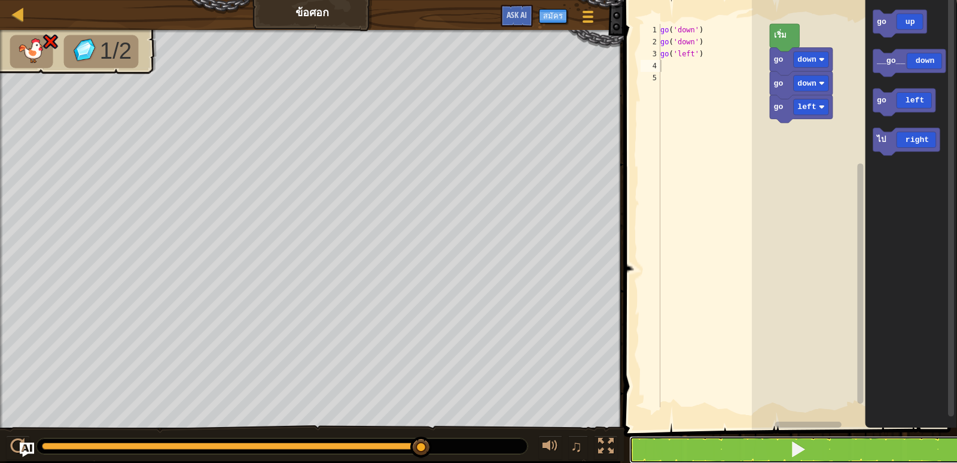
click at [728, 458] on button at bounding box center [797, 450] width 337 height 28
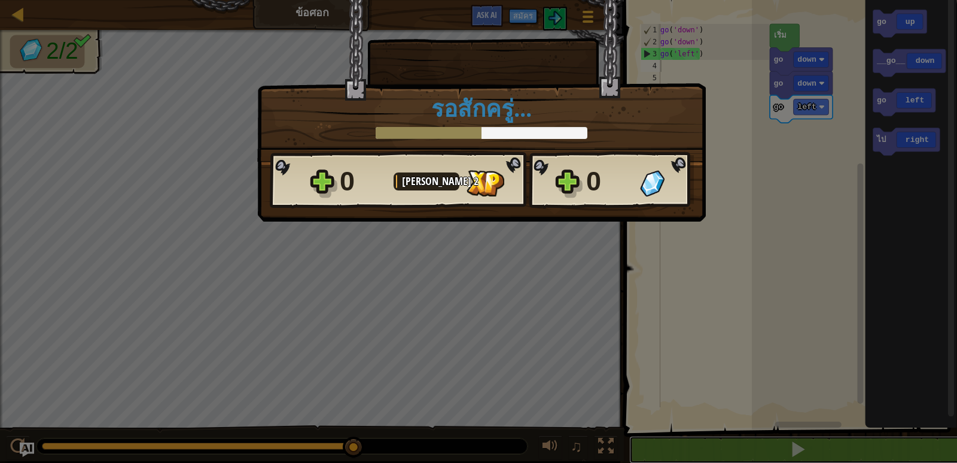
scroll to position [1, 0]
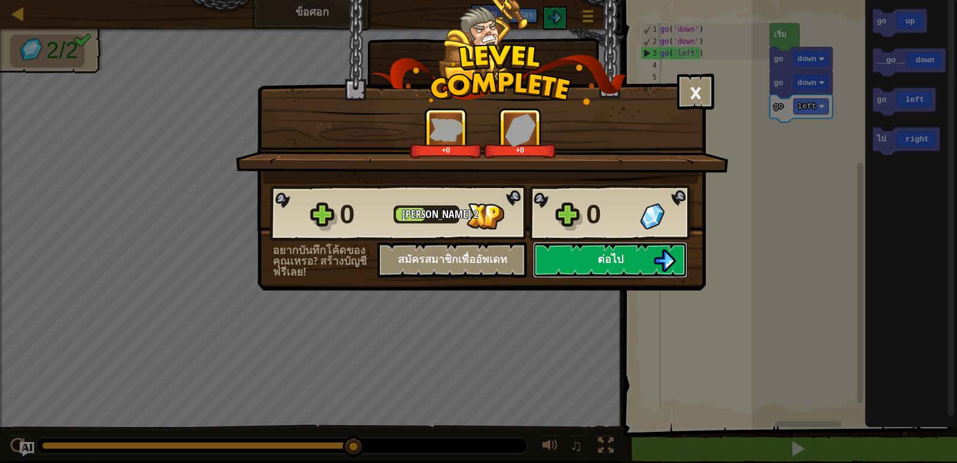
click at [577, 260] on button "ต่อไป" at bounding box center [610, 260] width 154 height 36
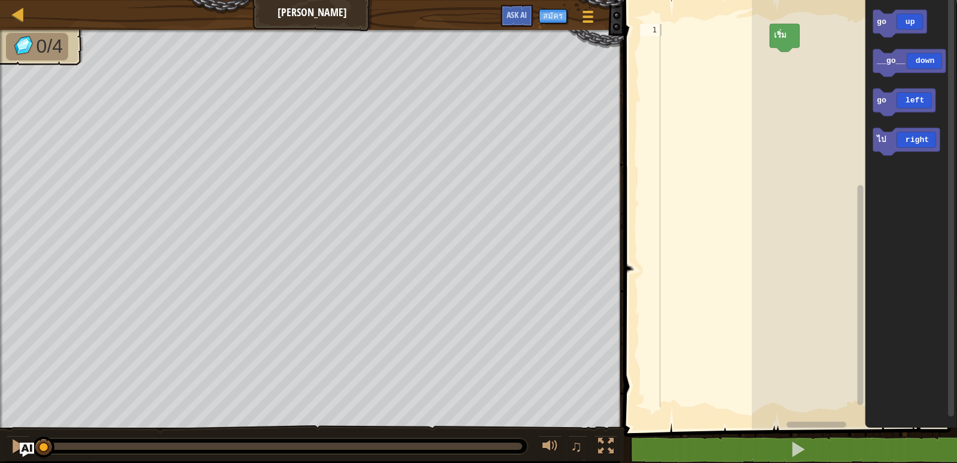
click at [668, 34] on div at bounding box center [713, 227] width 111 height 407
type textarea "g"
